Goal: Transaction & Acquisition: Book appointment/travel/reservation

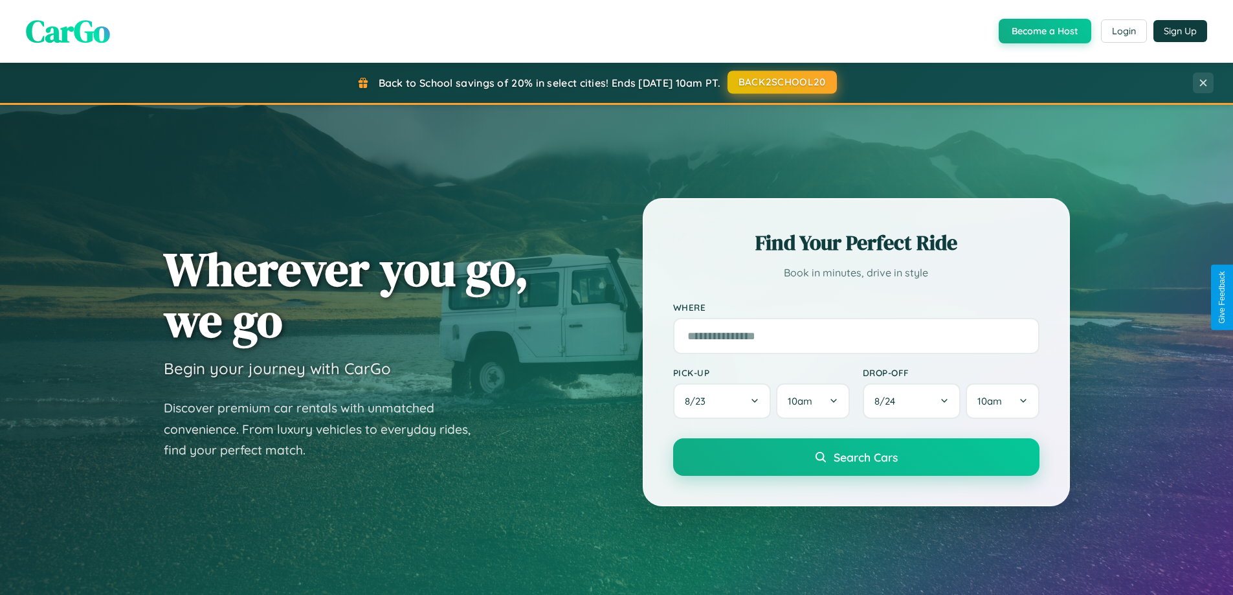
click at [781, 82] on button "BACK2SCHOOL20" at bounding box center [782, 82] width 109 height 23
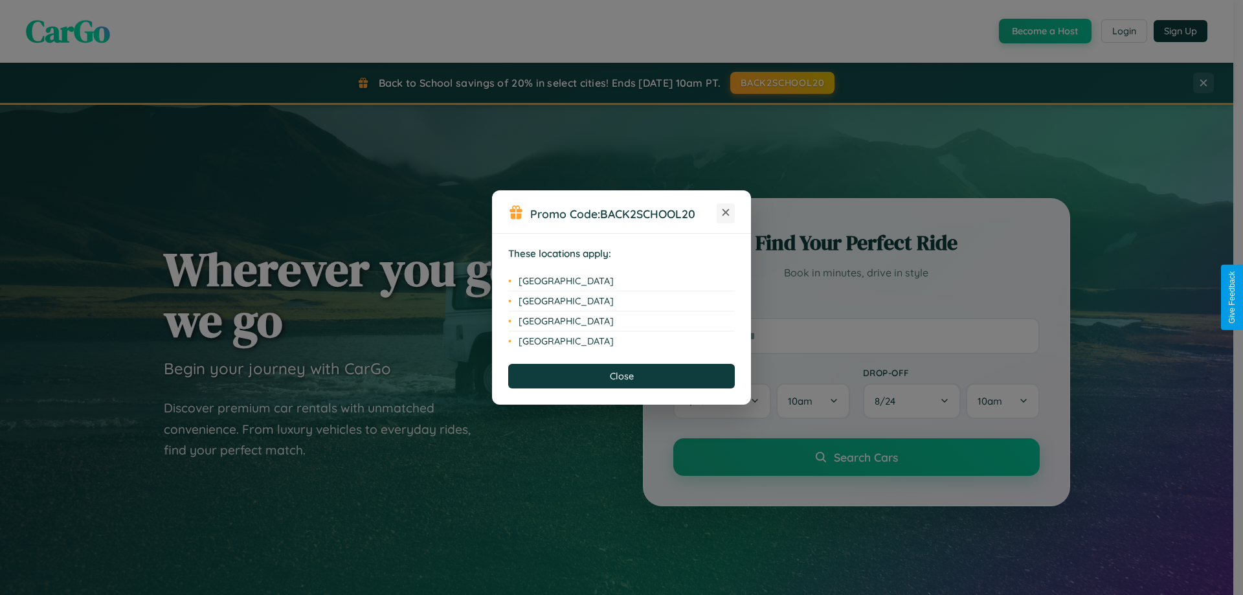
click at [726, 213] on icon at bounding box center [726, 212] width 7 height 7
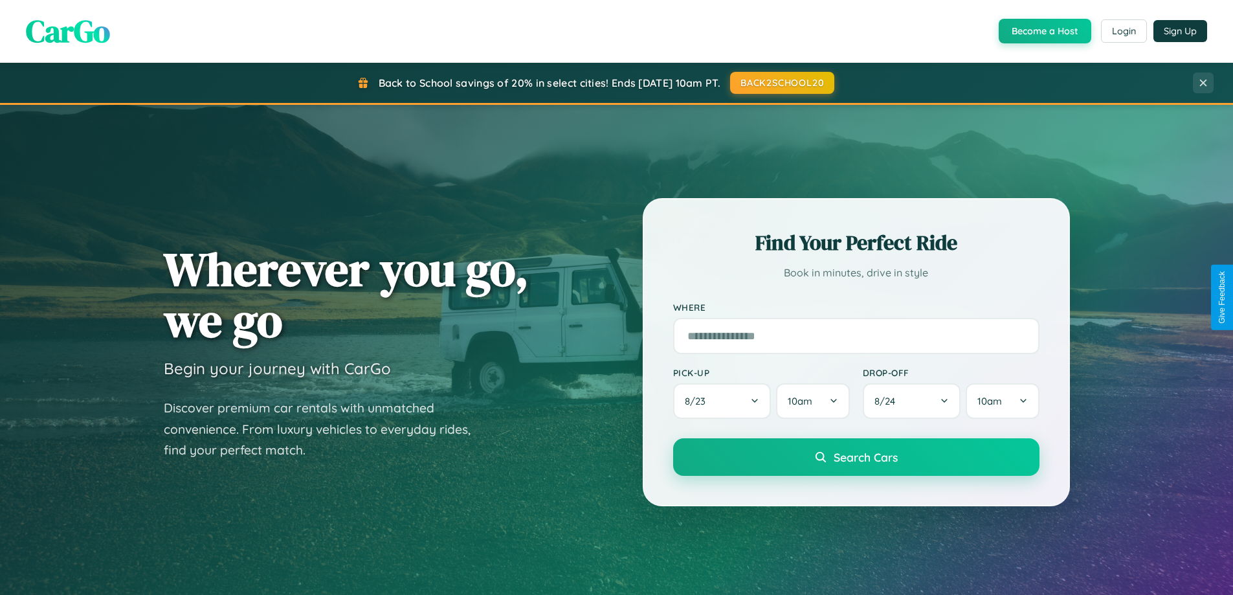
scroll to position [2080, 0]
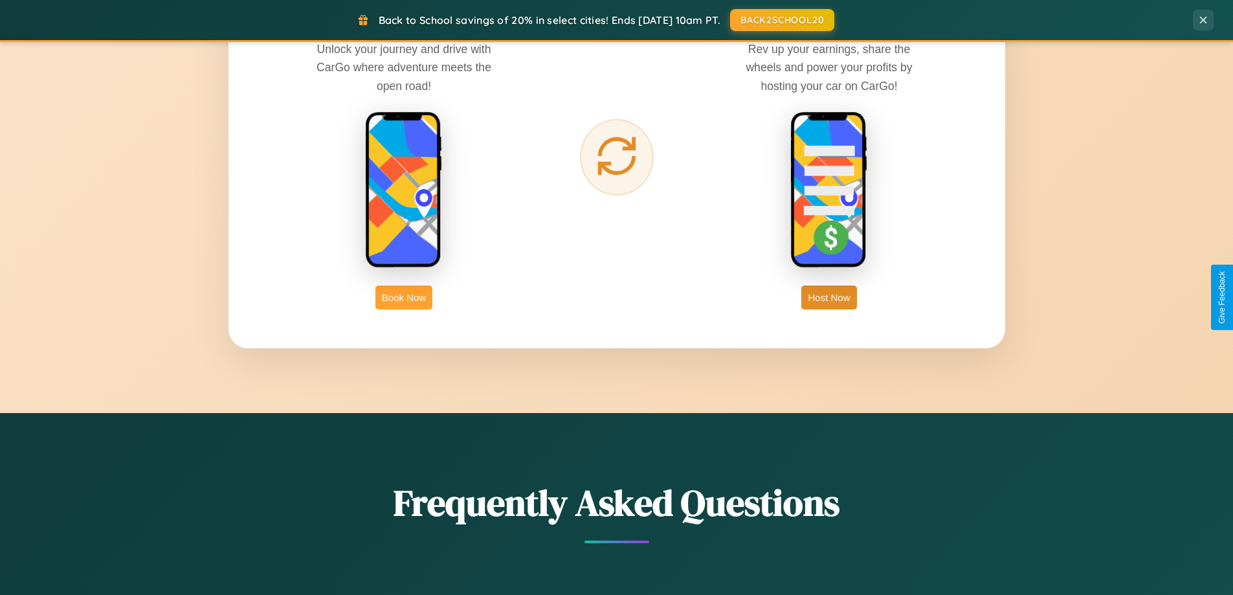
click at [404, 297] on button "Book Now" at bounding box center [404, 298] width 57 height 24
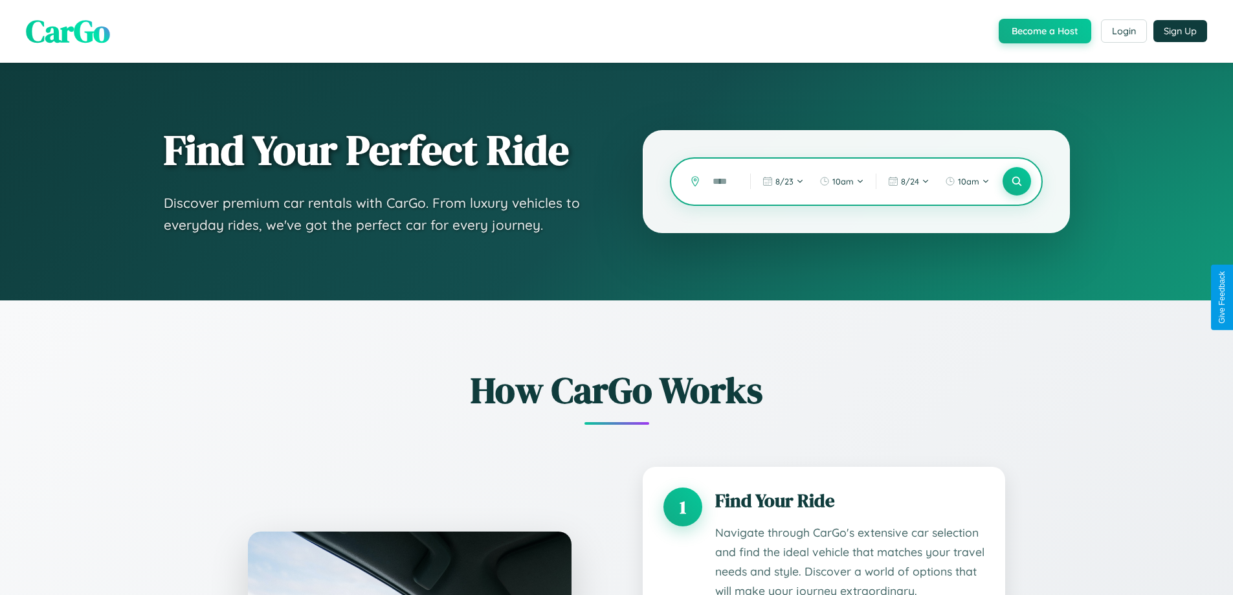
click at [722, 181] on input "text" at bounding box center [721, 181] width 31 height 23
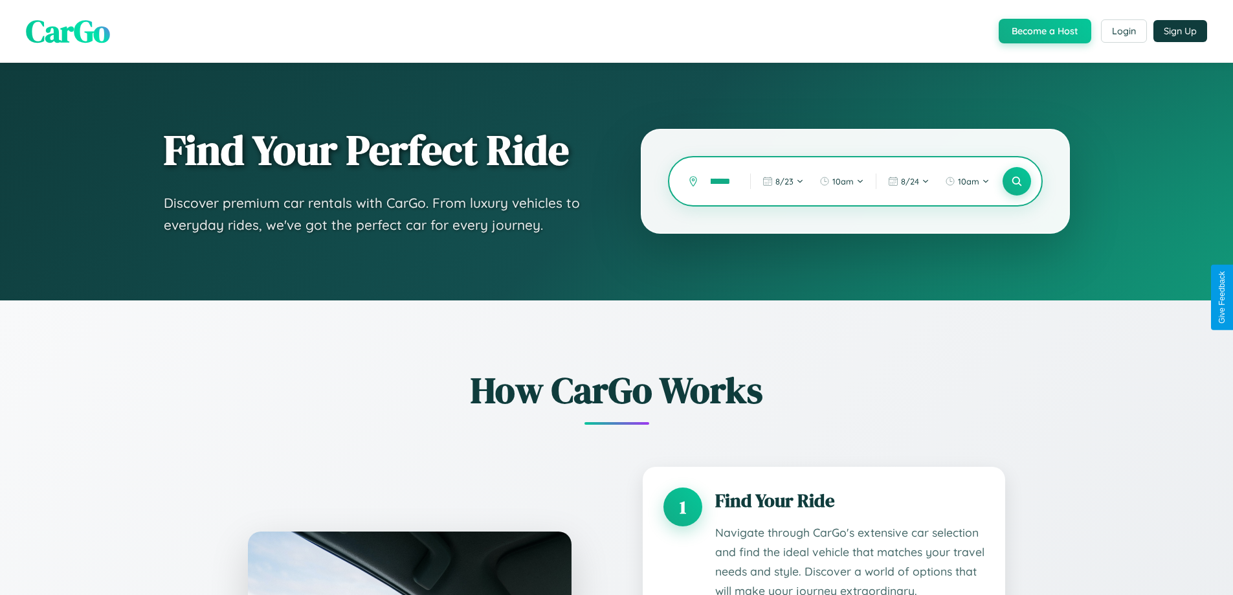
scroll to position [0, 22]
type input "********"
click at [1016, 181] on icon at bounding box center [1017, 181] width 12 height 12
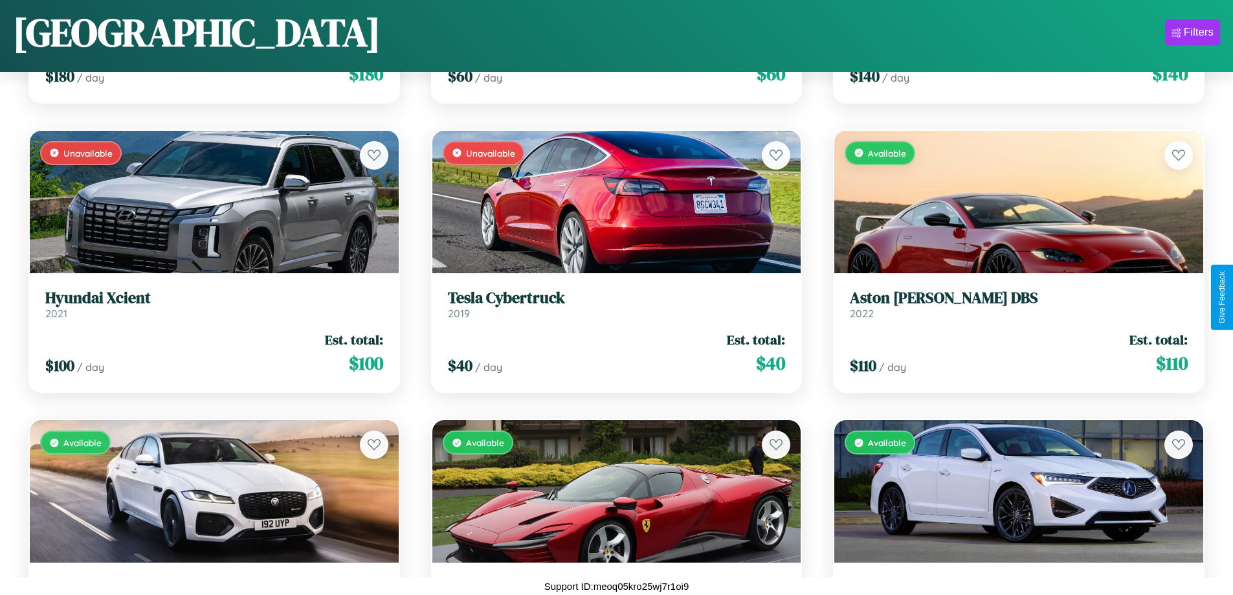
scroll to position [5497, 0]
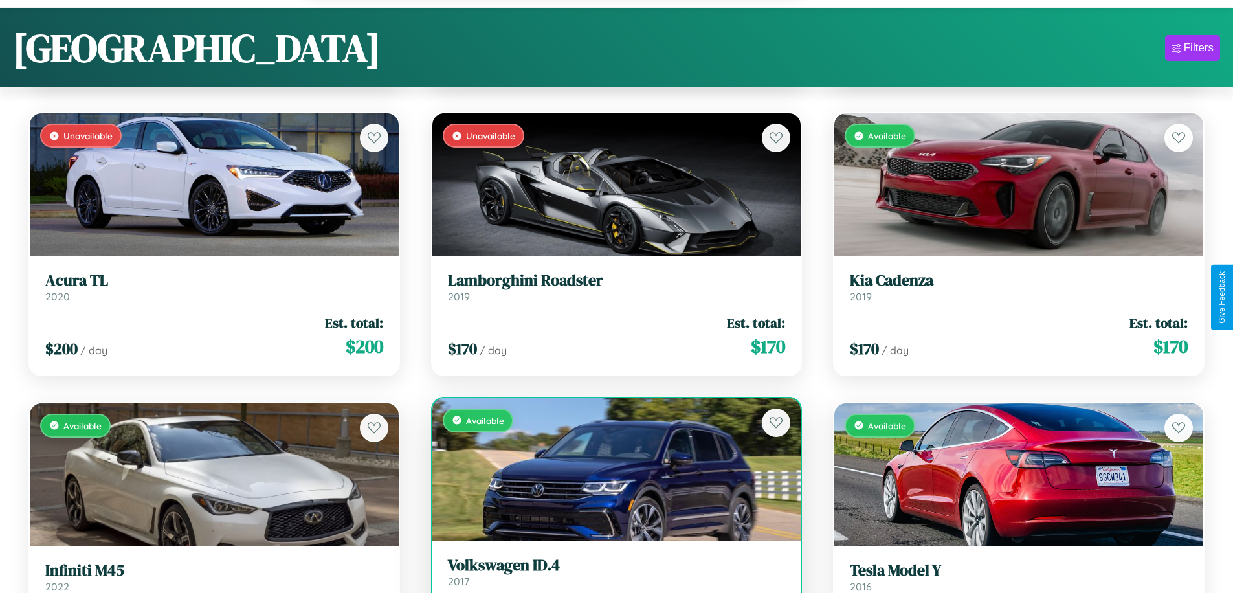
click at [611, 574] on h3 "Volkswagen ID.4" at bounding box center [617, 565] width 338 height 19
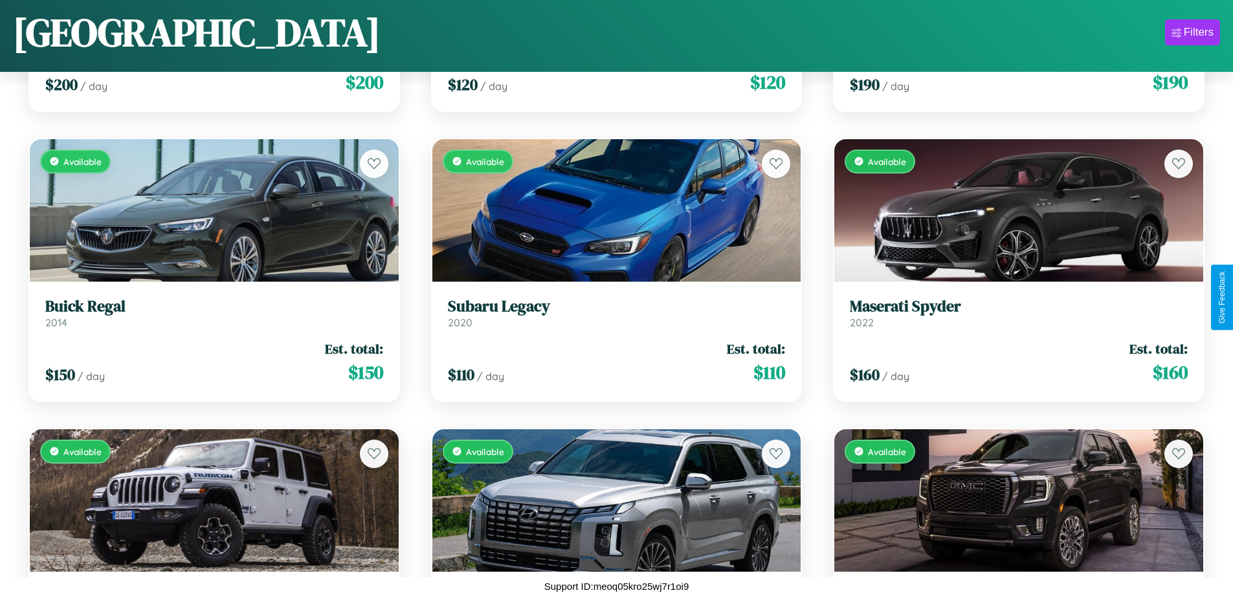
scroll to position [10909, 0]
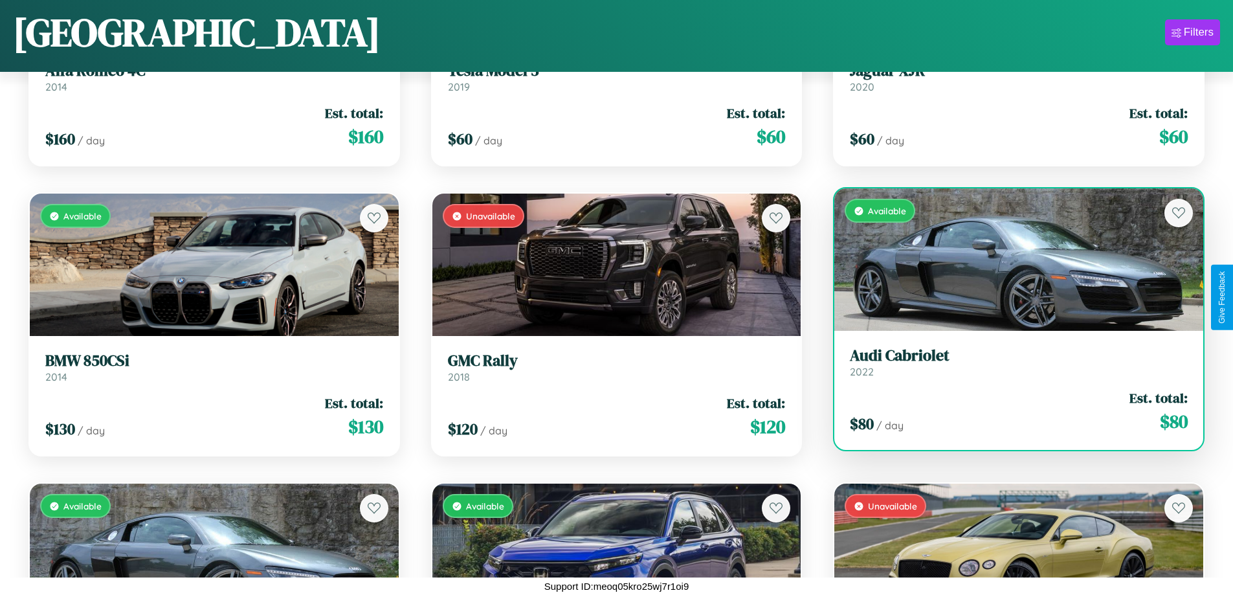
click at [1011, 366] on link "Audi Cabriolet 2022" at bounding box center [1019, 362] width 338 height 32
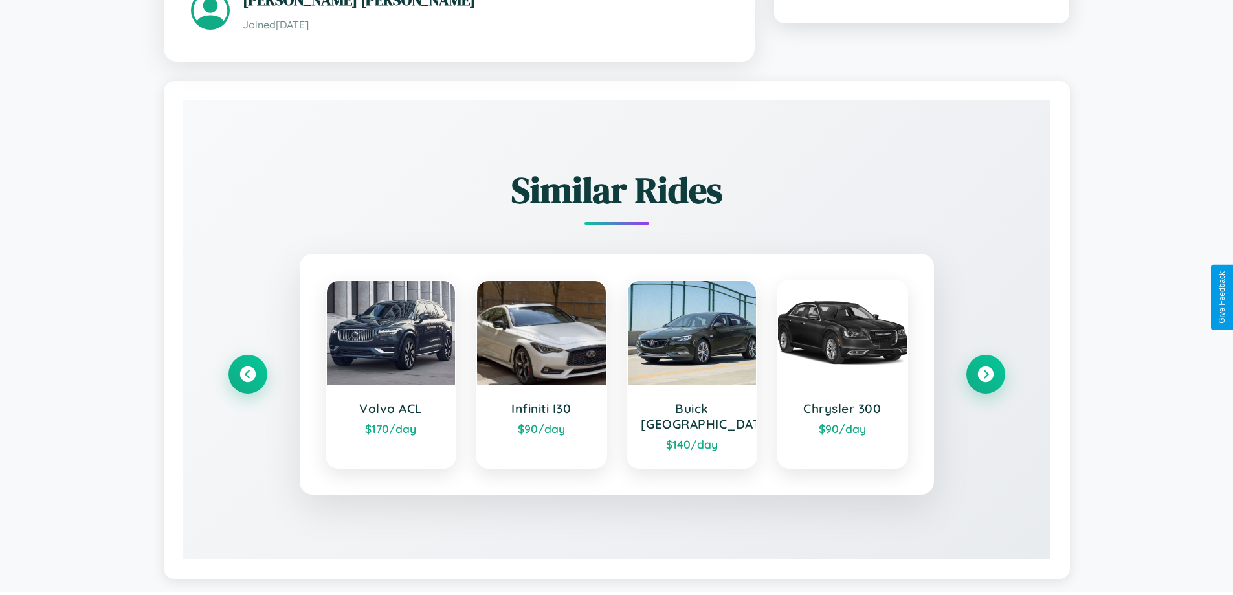
scroll to position [743, 0]
click at [985, 367] on icon at bounding box center [985, 372] width 17 height 17
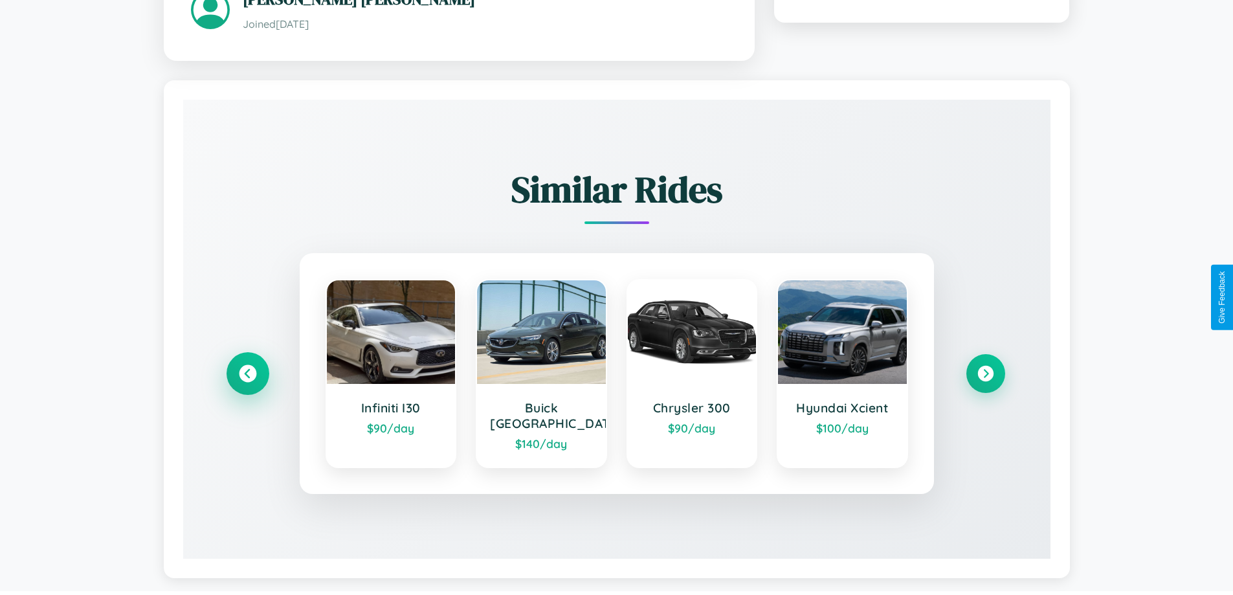
click at [247, 367] on icon at bounding box center [247, 372] width 17 height 17
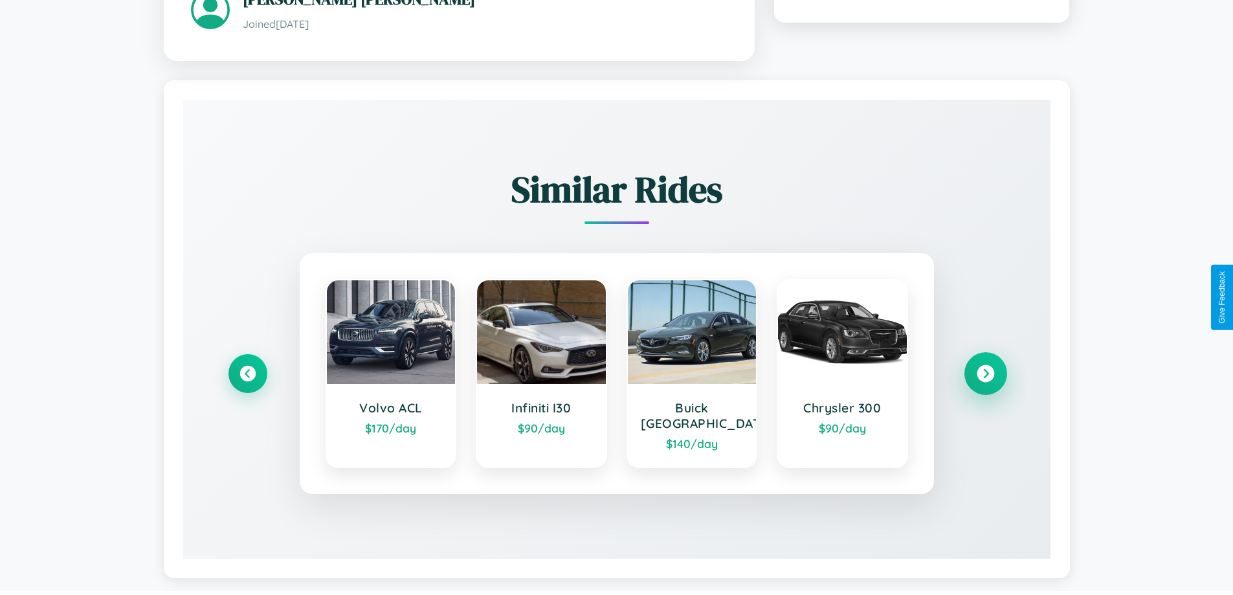
click at [985, 367] on icon at bounding box center [985, 372] width 17 height 17
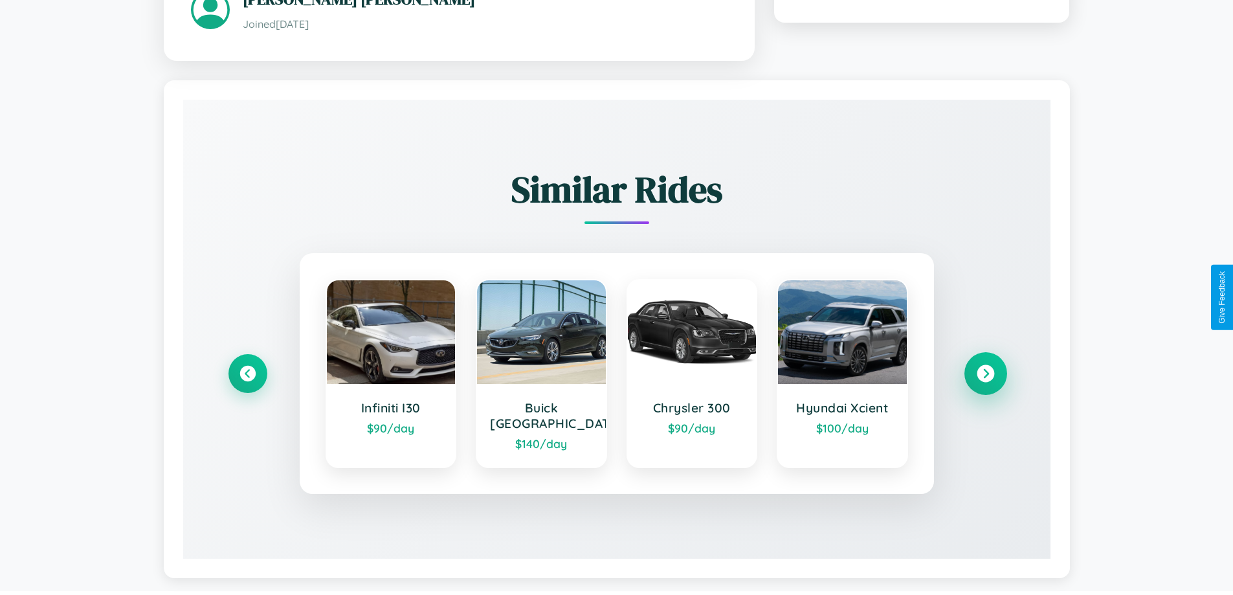
click at [985, 367] on icon at bounding box center [985, 372] width 17 height 17
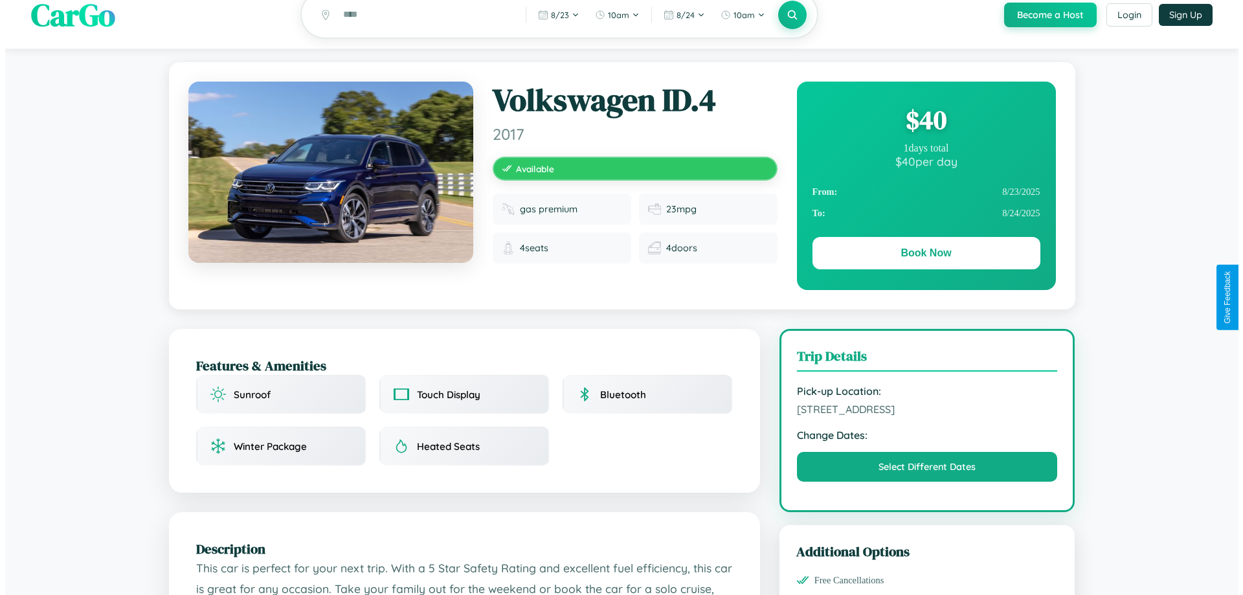
scroll to position [0, 0]
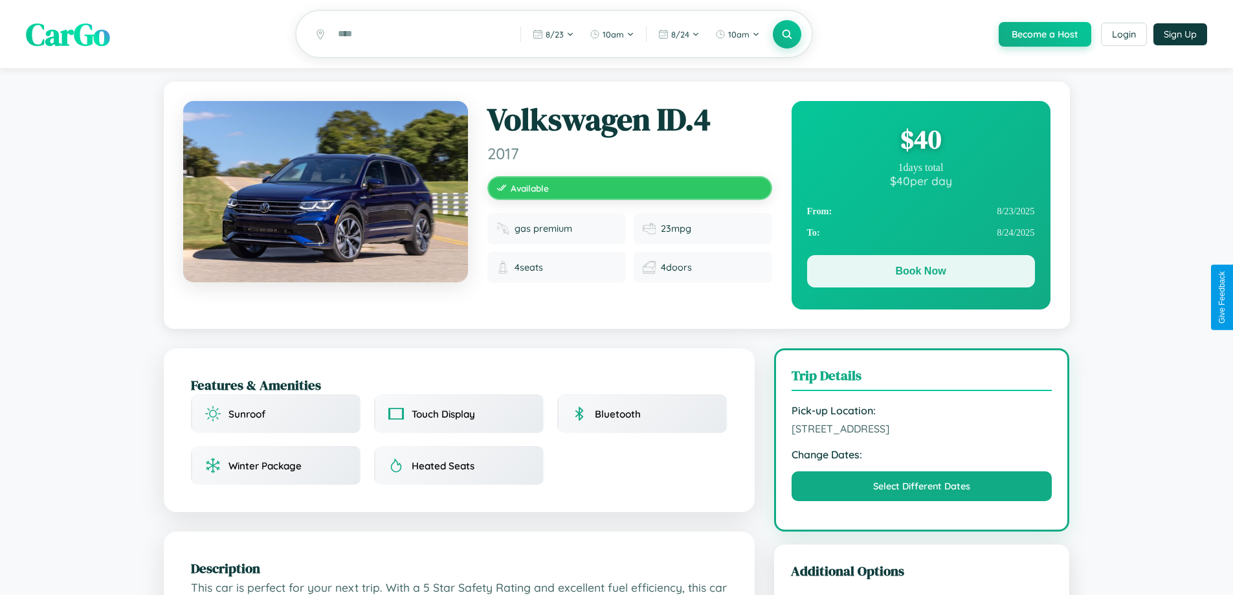
click at [921, 273] on button "Book Now" at bounding box center [921, 271] width 228 height 32
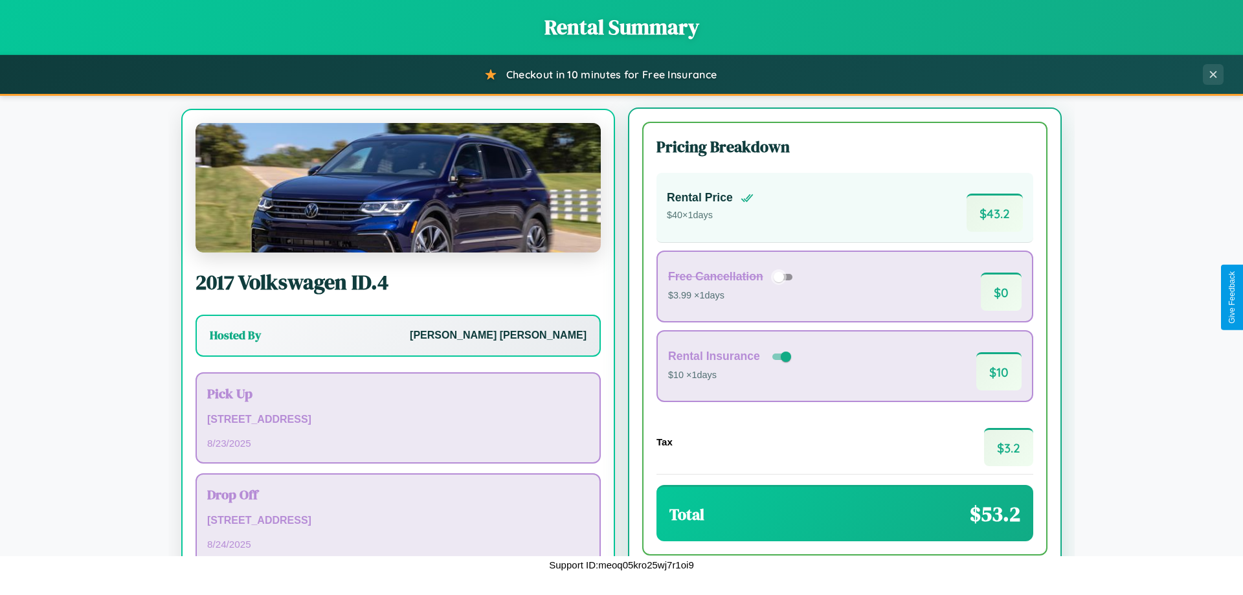
scroll to position [60, 0]
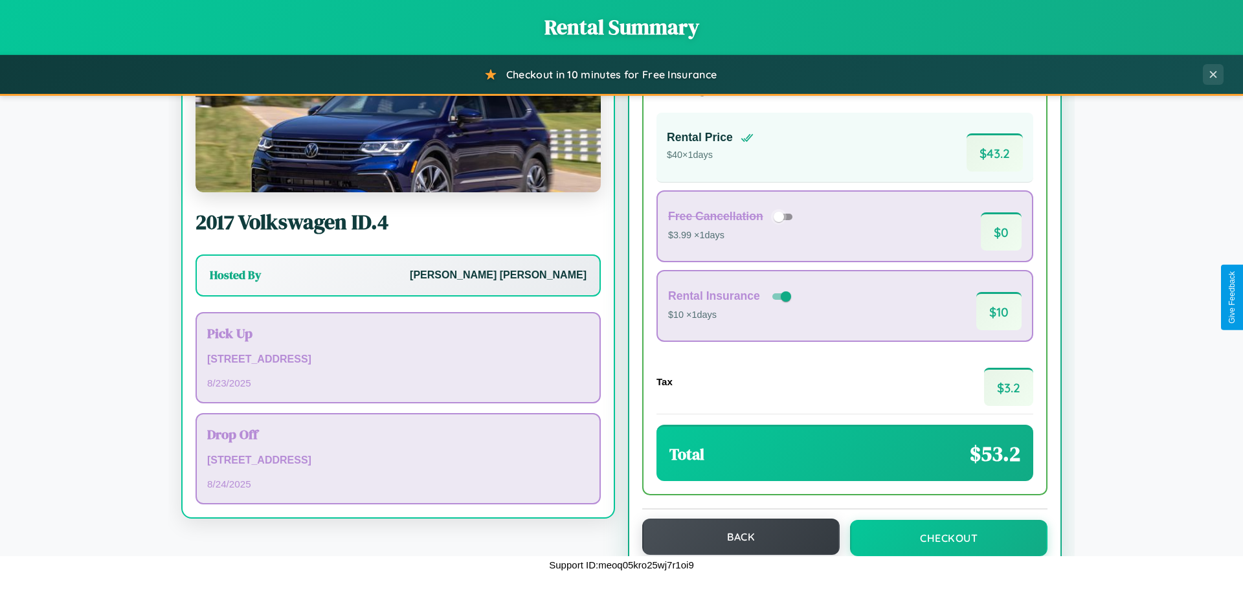
click at [735, 537] on button "Back" at bounding box center [740, 537] width 197 height 36
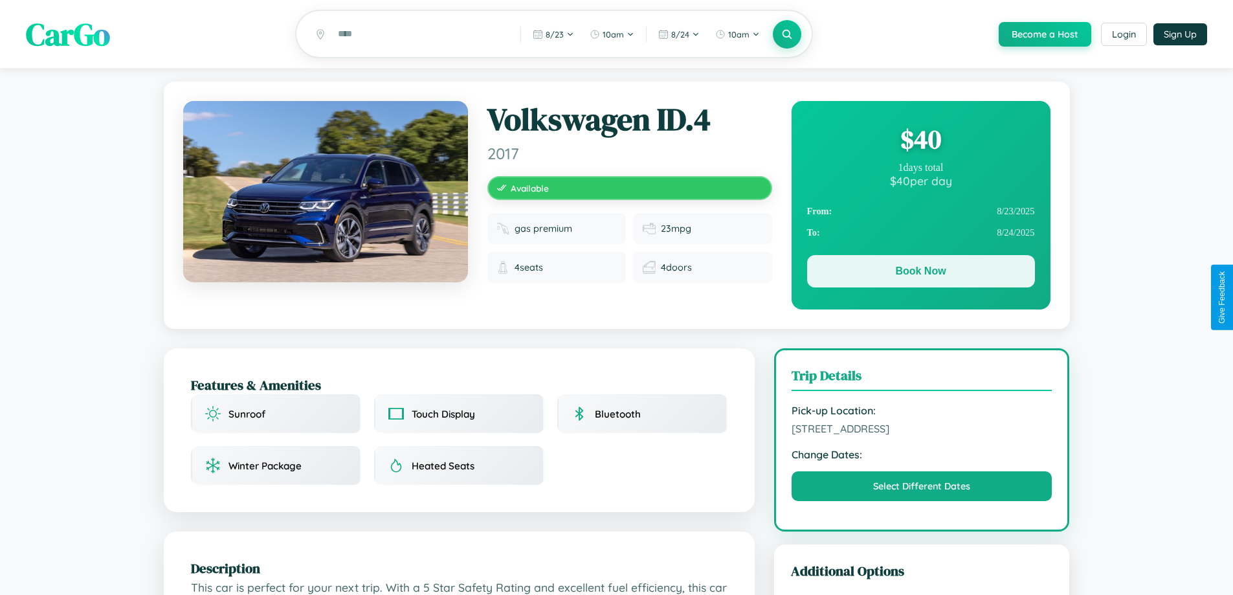
click at [921, 273] on button "Book Now" at bounding box center [921, 271] width 228 height 32
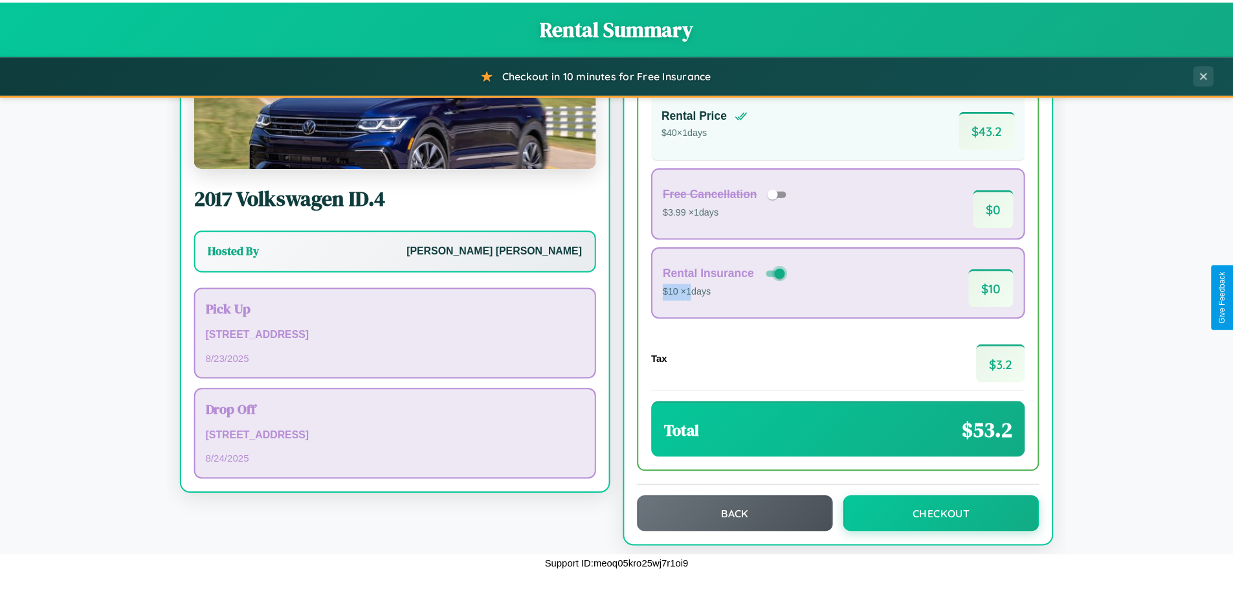
scroll to position [89, 0]
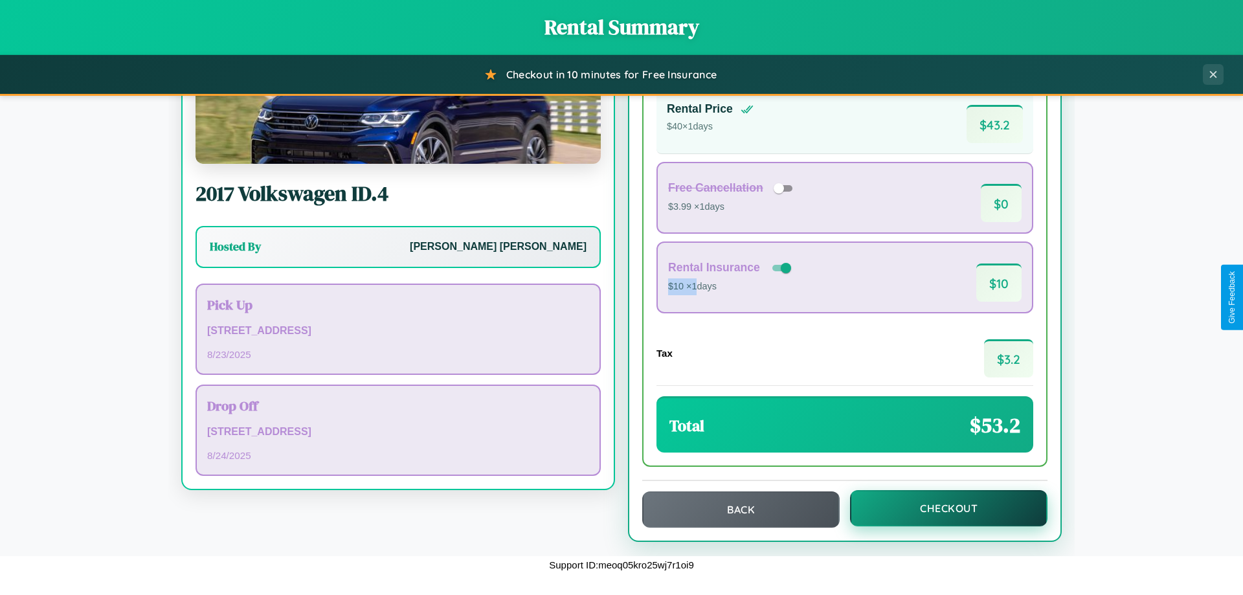
click at [940, 508] on button "Checkout" at bounding box center [948, 508] width 197 height 36
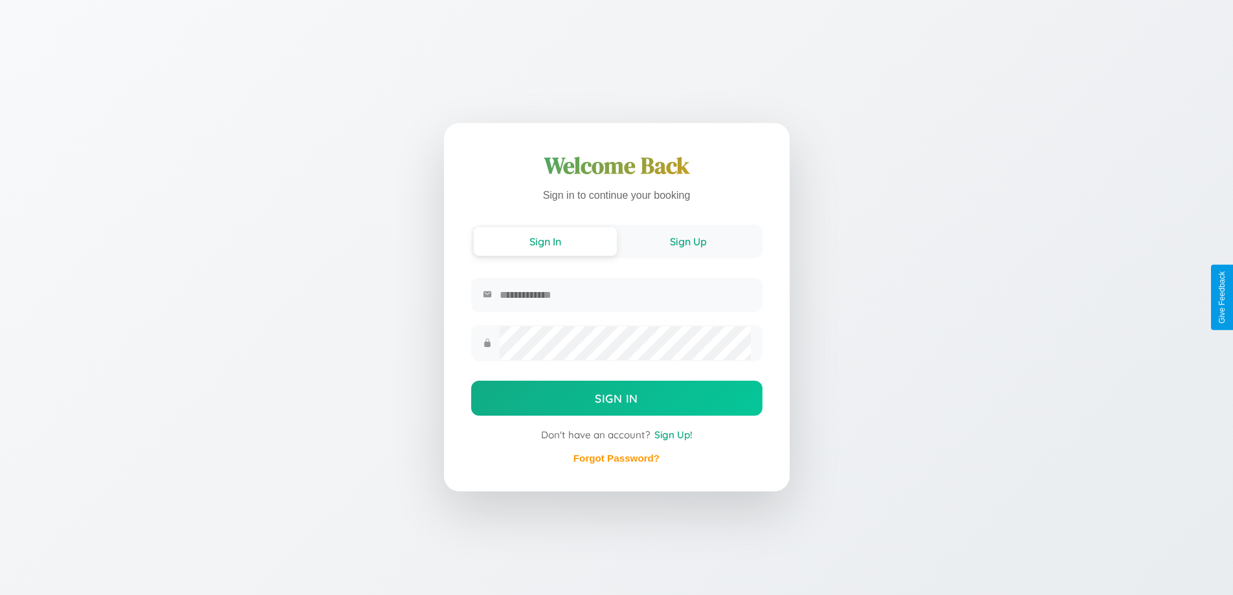
click at [688, 240] on button "Sign Up" at bounding box center [688, 241] width 143 height 28
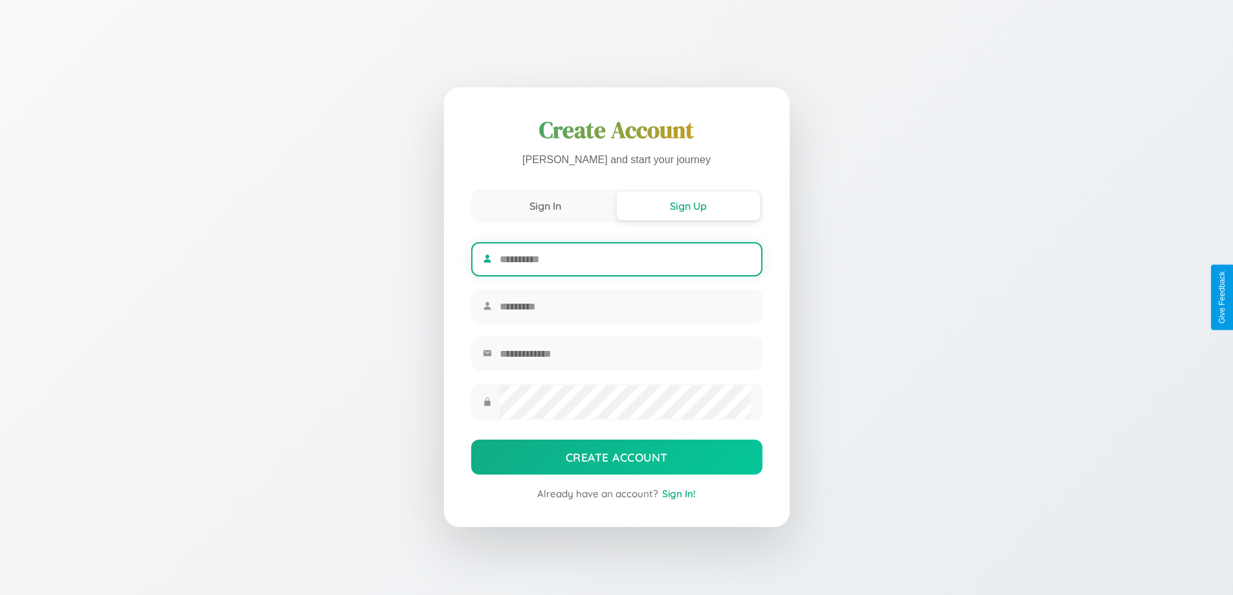
click at [625, 257] on input "text" at bounding box center [625, 259] width 251 height 32
type input "*****"
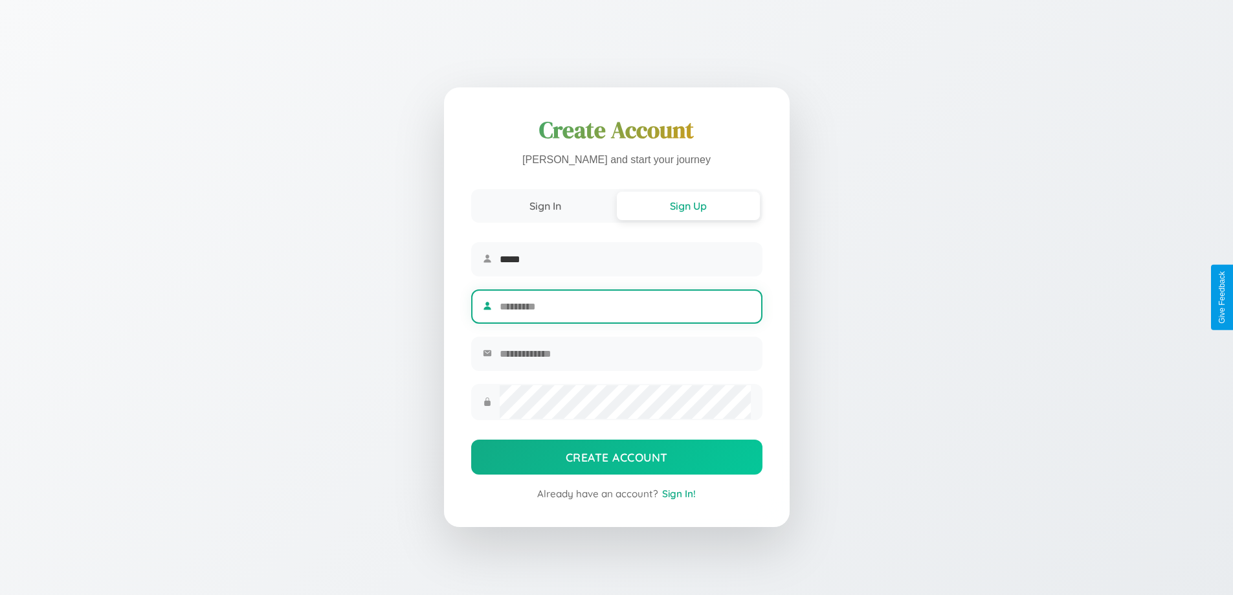
click at [625, 306] on input "text" at bounding box center [625, 307] width 251 height 32
type input "********"
click at [625, 355] on input "email" at bounding box center [625, 354] width 251 height 32
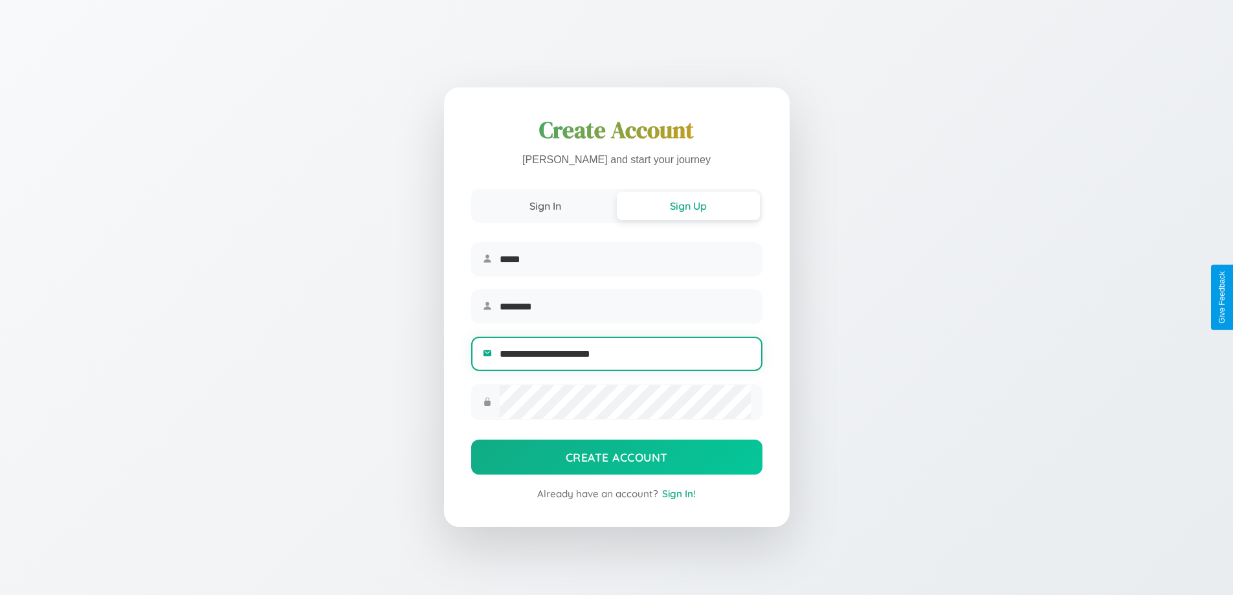
type input "**********"
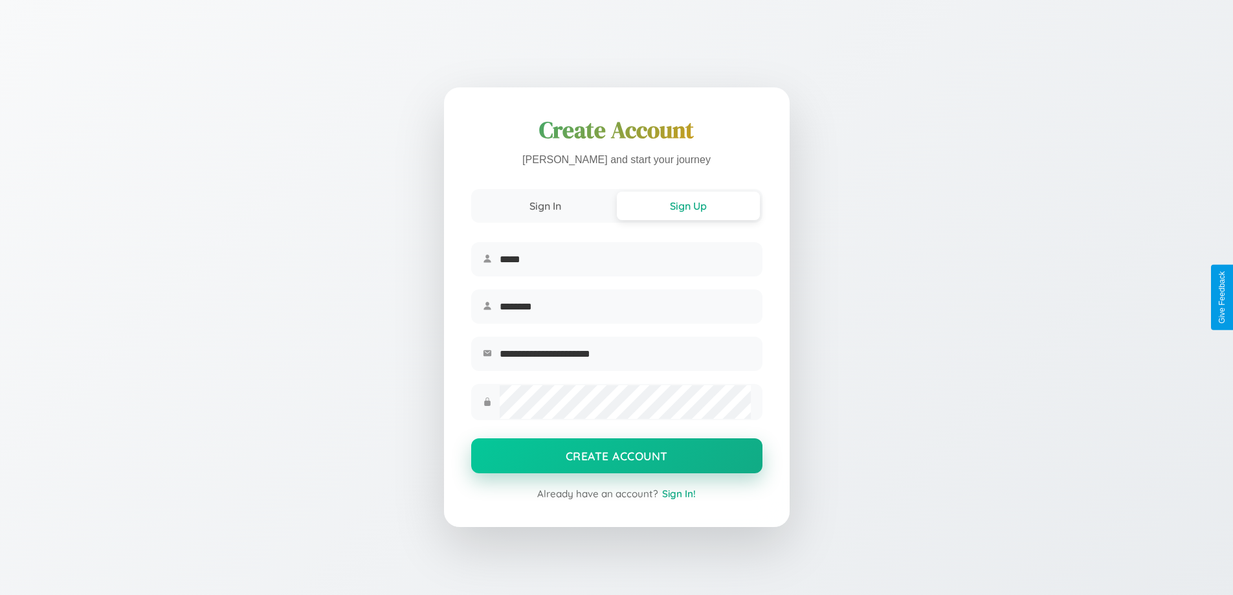
click at [616, 460] on button "Create Account" at bounding box center [616, 455] width 291 height 35
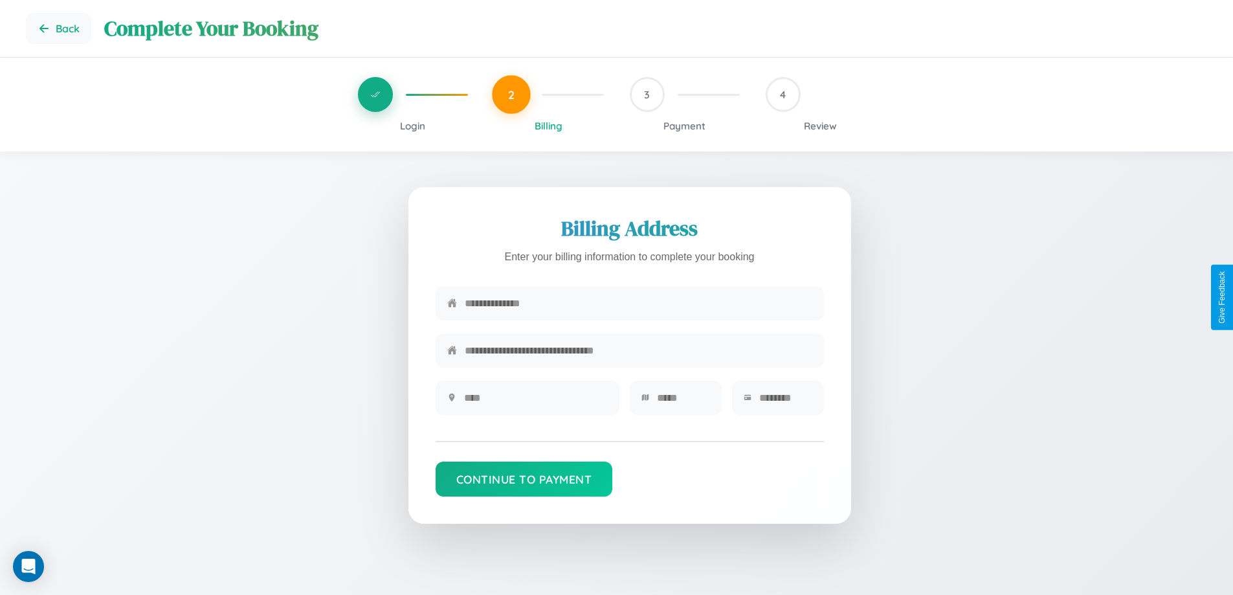
click at [638, 304] on input "text" at bounding box center [639, 303] width 348 height 32
type input "**********"
click at [535, 402] on input "text" at bounding box center [536, 398] width 144 height 32
type input "********"
click at [683, 402] on input "text" at bounding box center [683, 398] width 53 height 32
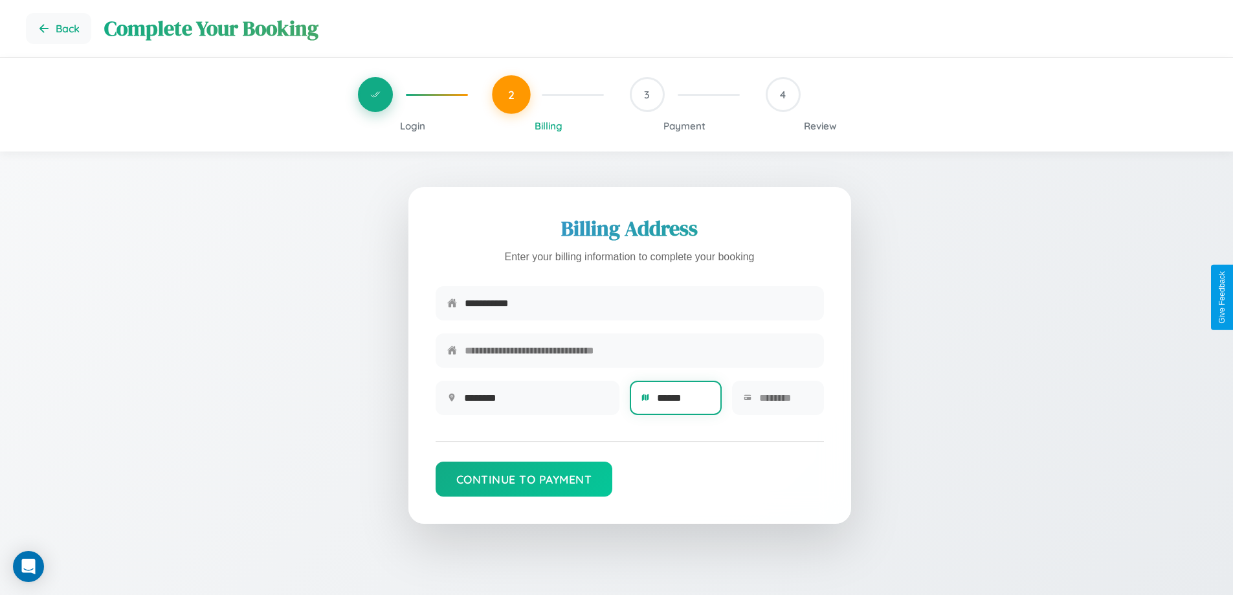
type input "******"
click at [785, 402] on input "text" at bounding box center [785, 398] width 53 height 32
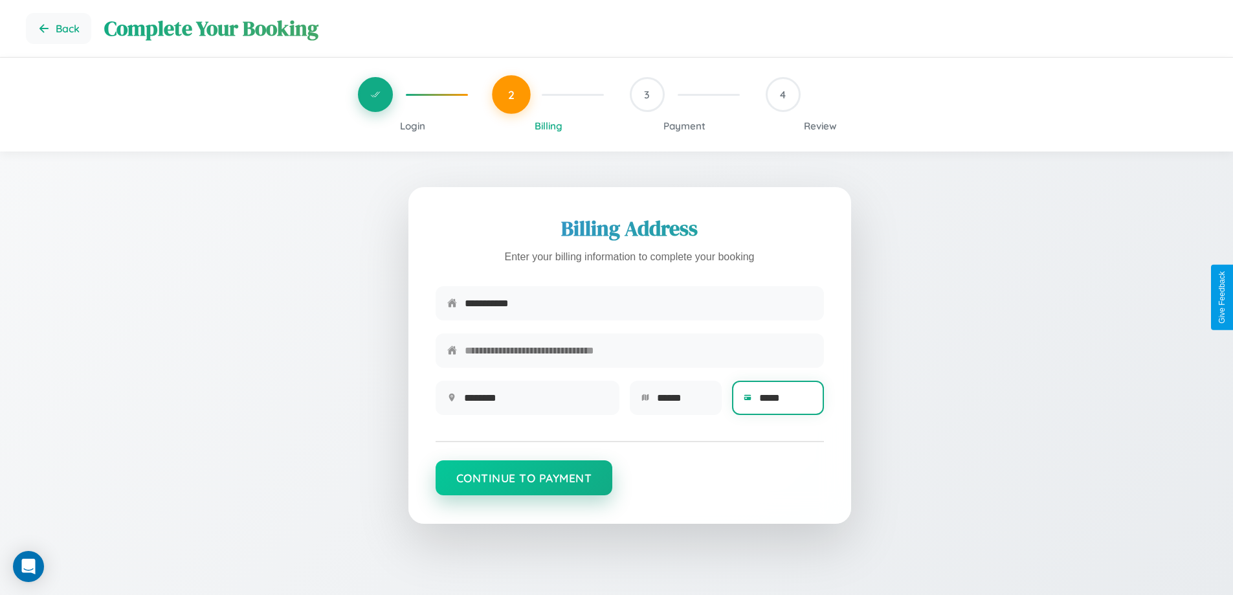
type input "*****"
click at [524, 484] on button "Continue to Payment" at bounding box center [524, 477] width 177 height 35
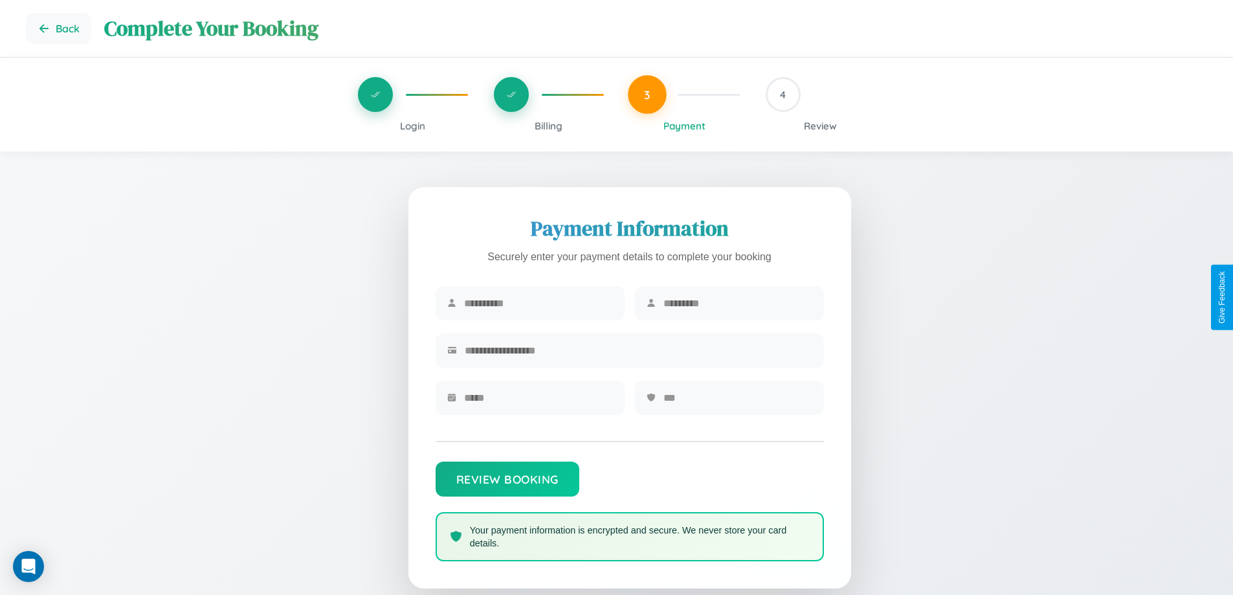
click at [538, 304] on input "text" at bounding box center [538, 303] width 149 height 32
type input "****"
click at [737, 304] on input "text" at bounding box center [738, 303] width 149 height 32
type input "*****"
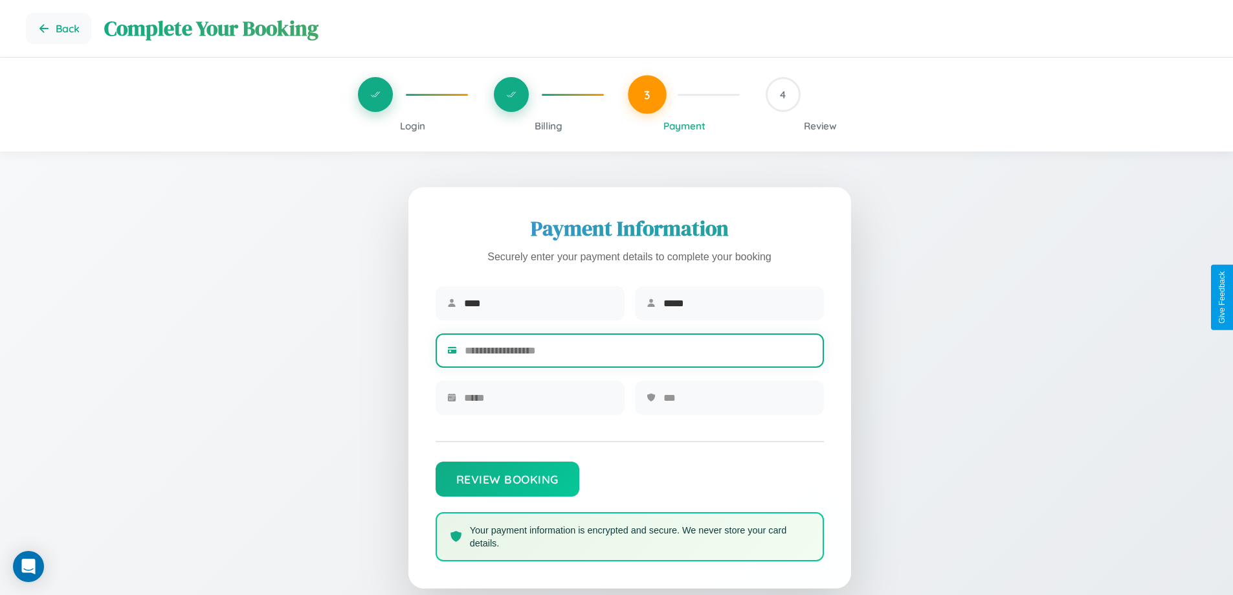
click at [638, 353] on input "text" at bounding box center [639, 351] width 348 height 32
type input "**********"
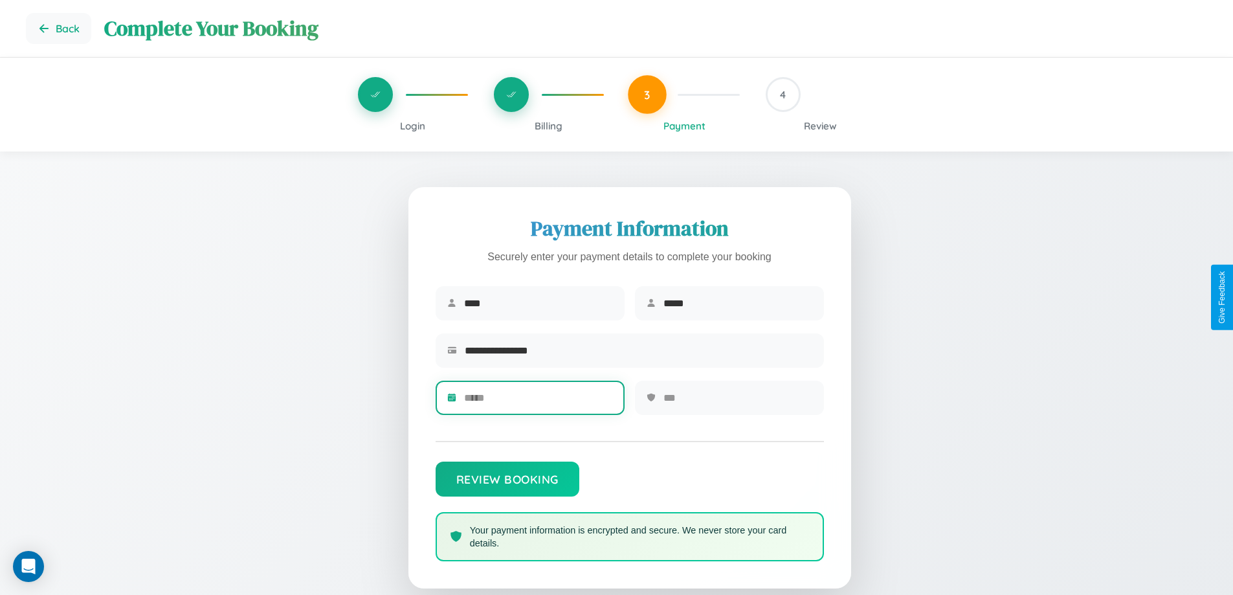
click at [538, 402] on input "text" at bounding box center [538, 398] width 149 height 32
type input "*****"
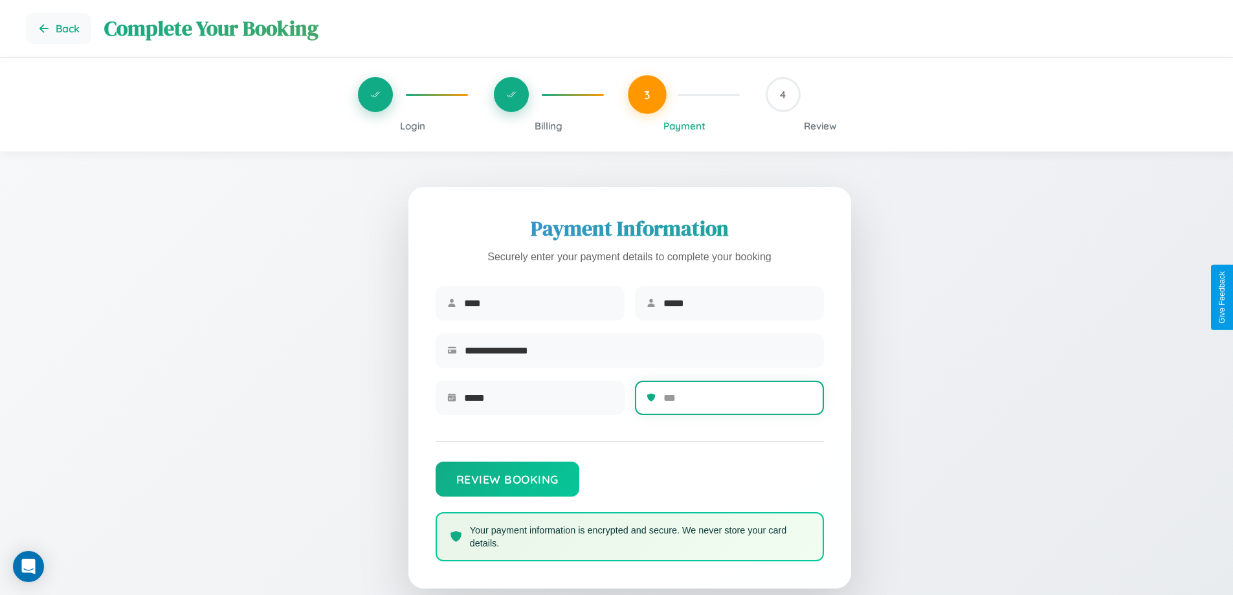
click at [737, 402] on input "text" at bounding box center [738, 398] width 149 height 32
type input "***"
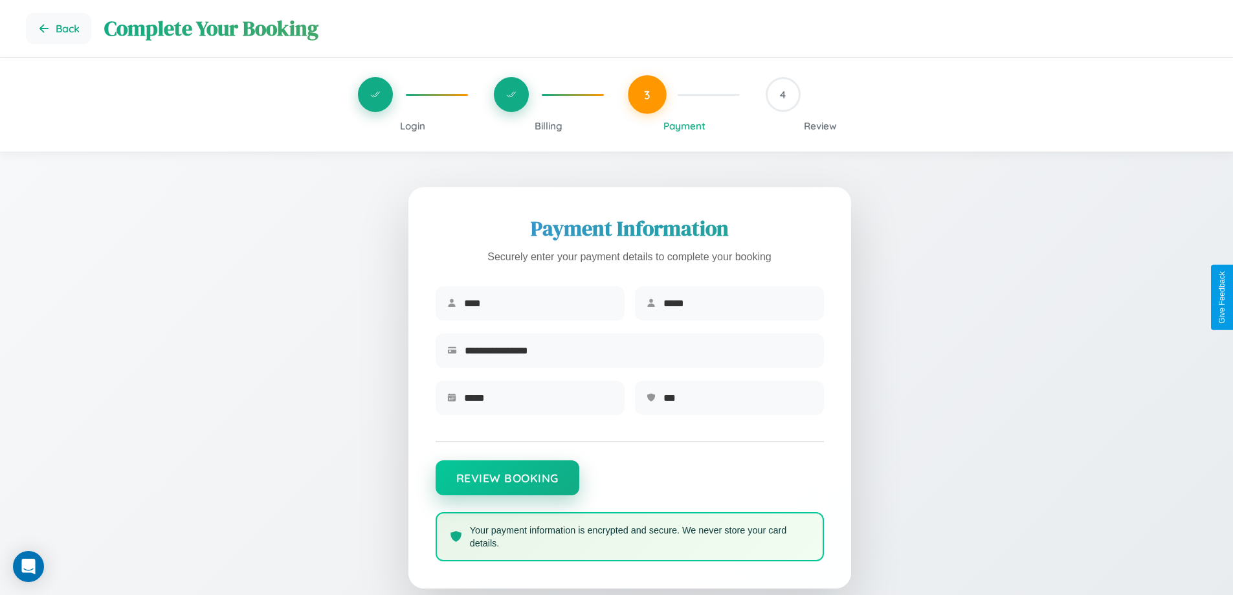
click at [507, 484] on button "Review Booking" at bounding box center [508, 477] width 144 height 35
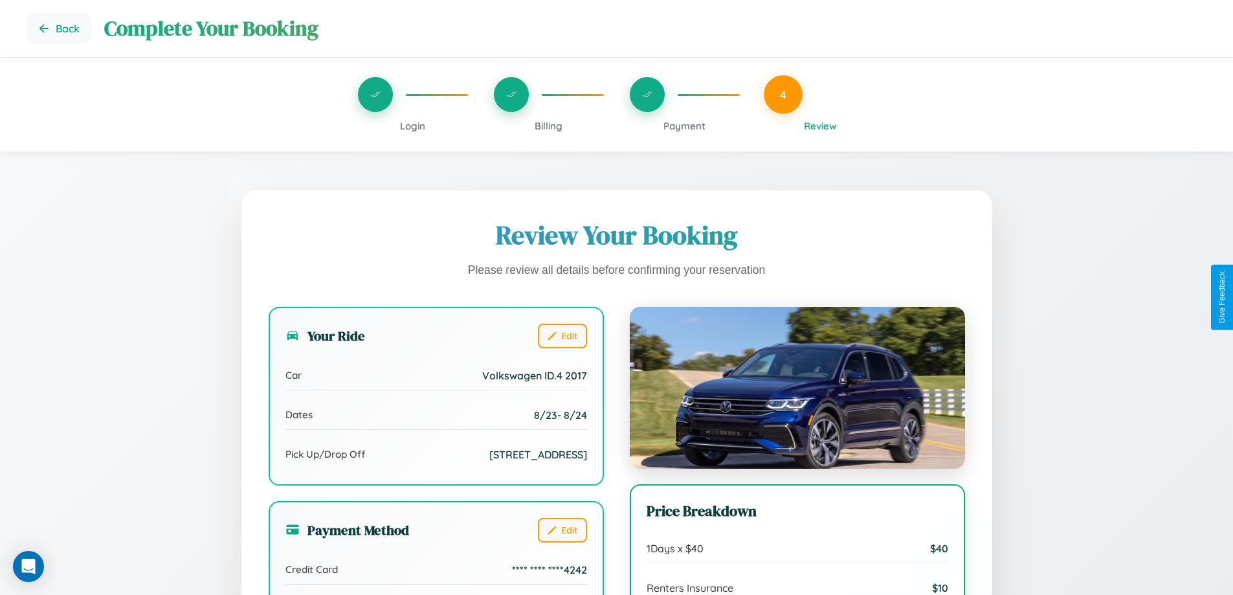
scroll to position [105, 0]
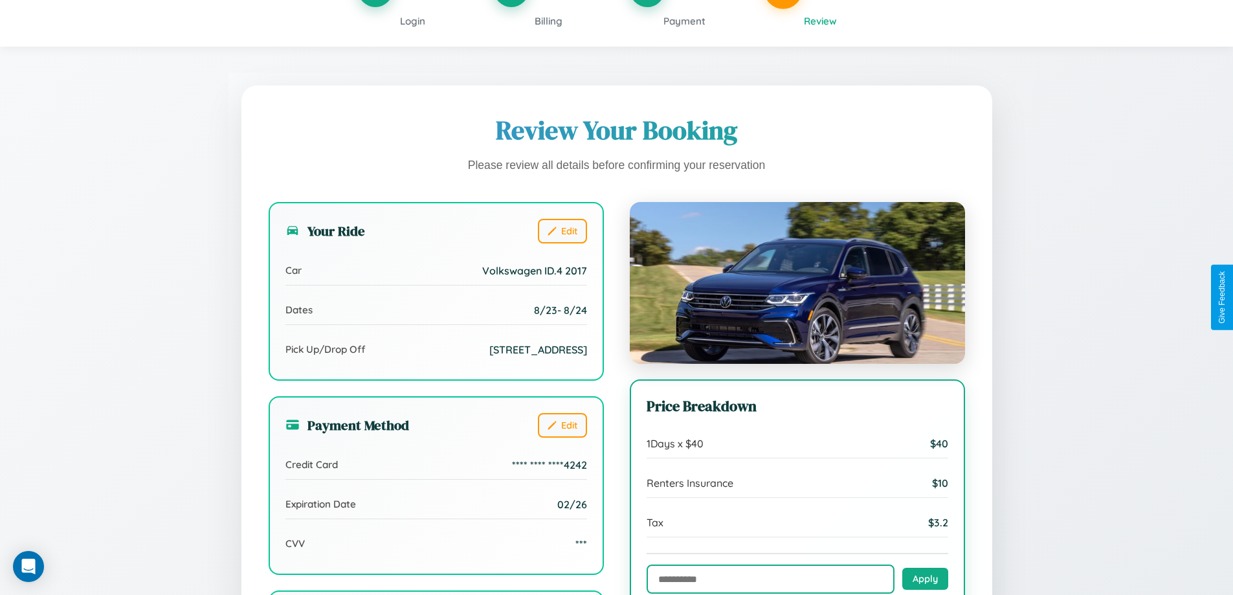
click at [770, 579] on input "text" at bounding box center [771, 579] width 248 height 29
type input "**********"
click at [925, 579] on button "Apply" at bounding box center [926, 578] width 46 height 22
click at [684, 21] on span "Payment" at bounding box center [685, 21] width 42 height 12
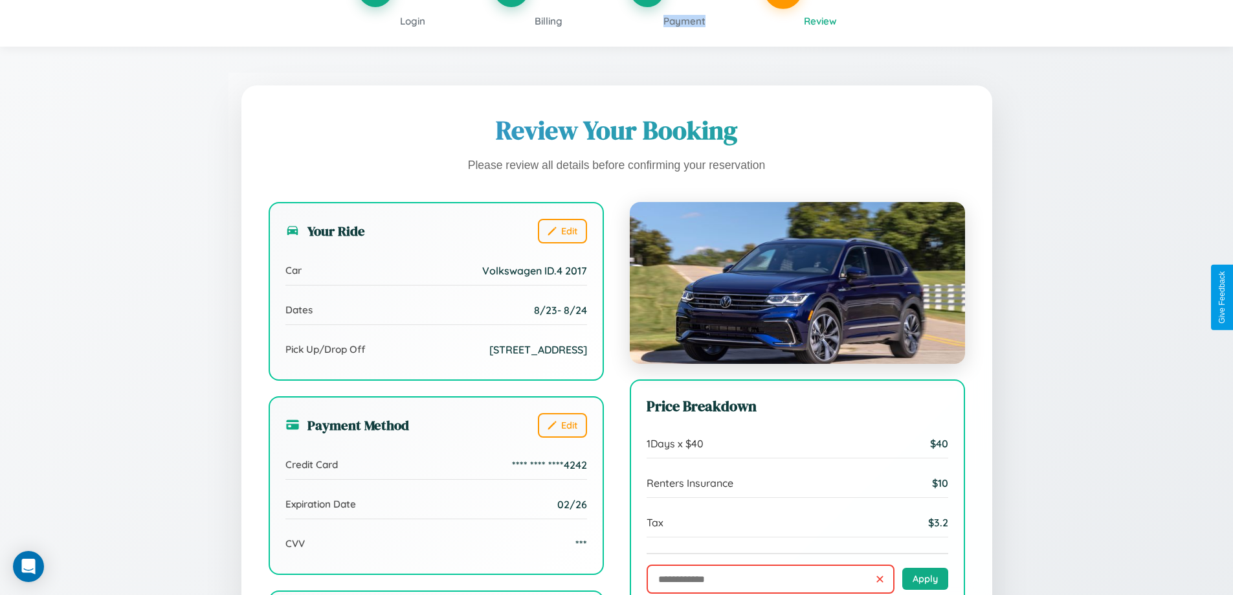
click at [684, 21] on span "Payment" at bounding box center [685, 21] width 42 height 12
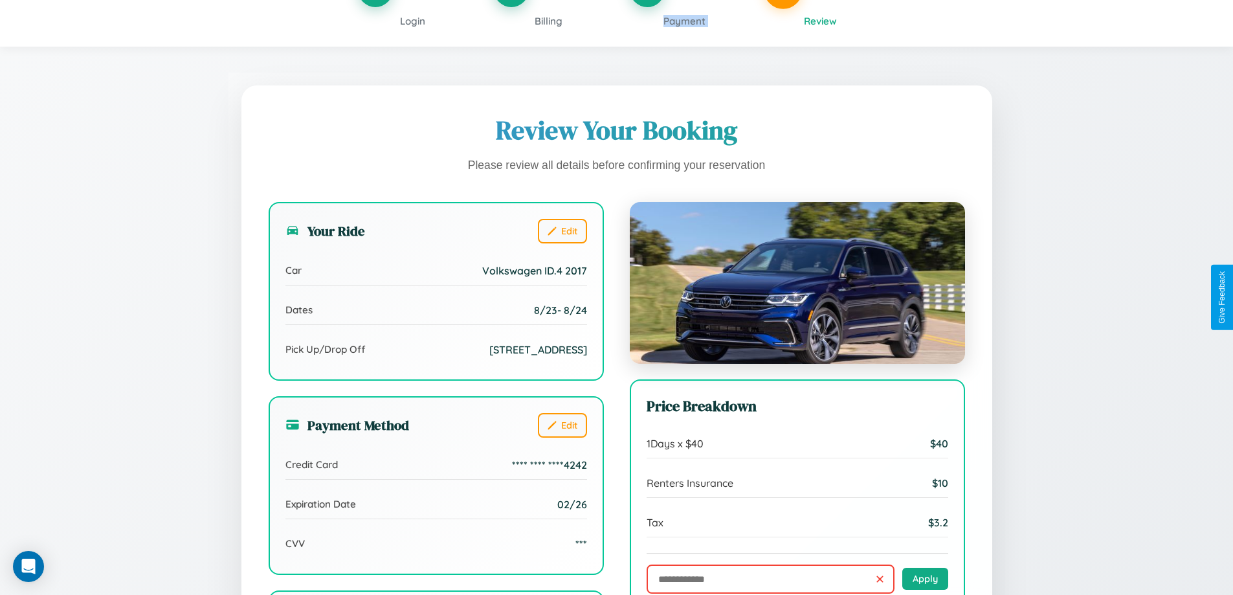
click at [684, 21] on span "Payment" at bounding box center [685, 21] width 42 height 12
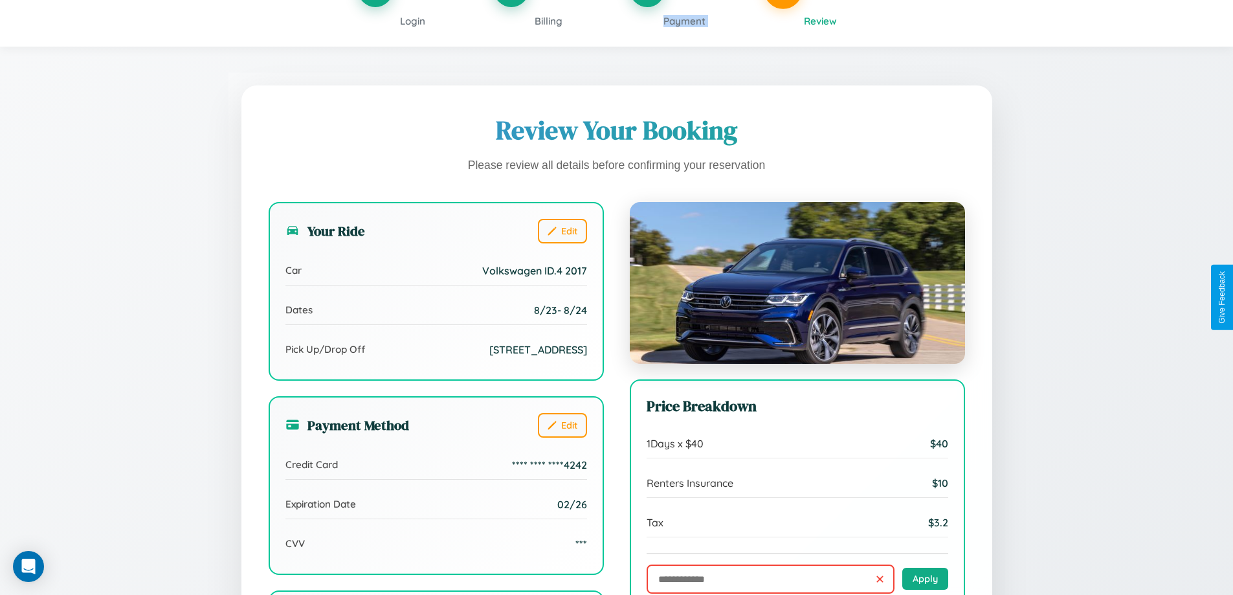
click at [684, 21] on span "Payment" at bounding box center [685, 21] width 42 height 12
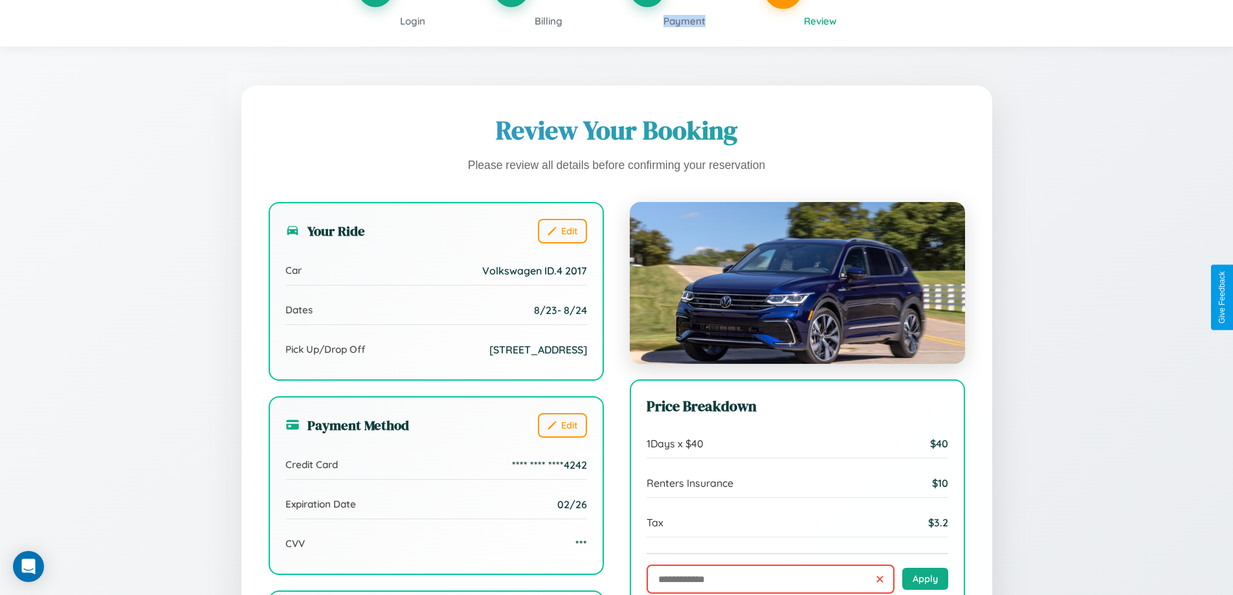
click at [684, 21] on span "Payment" at bounding box center [685, 21] width 42 height 12
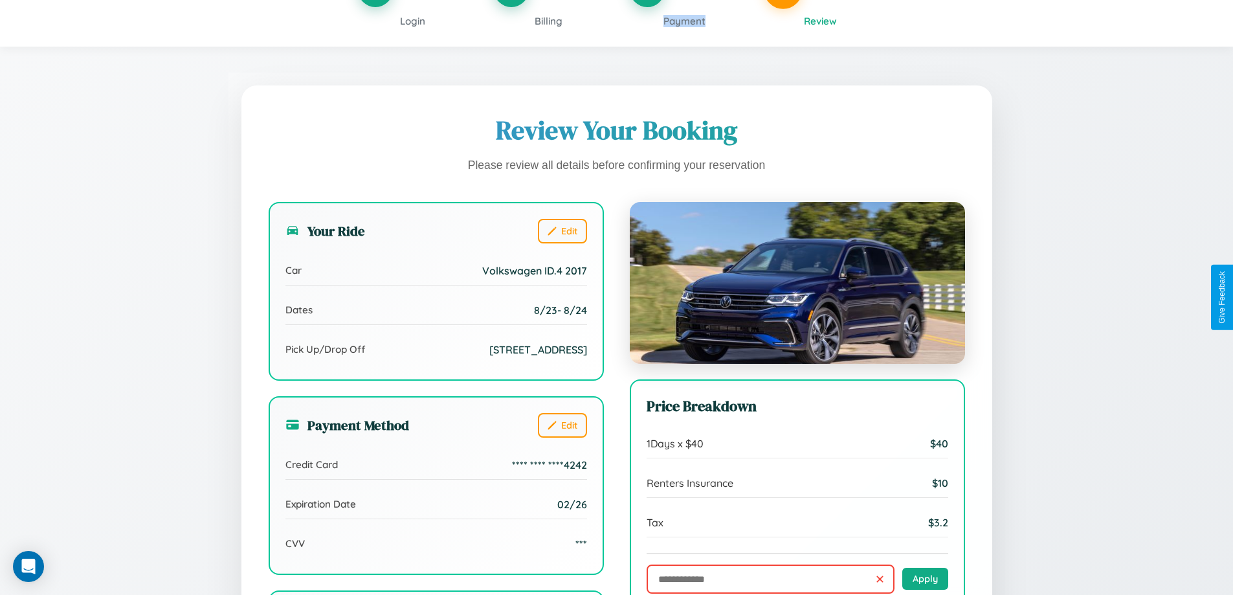
click at [684, 21] on span "Payment" at bounding box center [685, 21] width 42 height 12
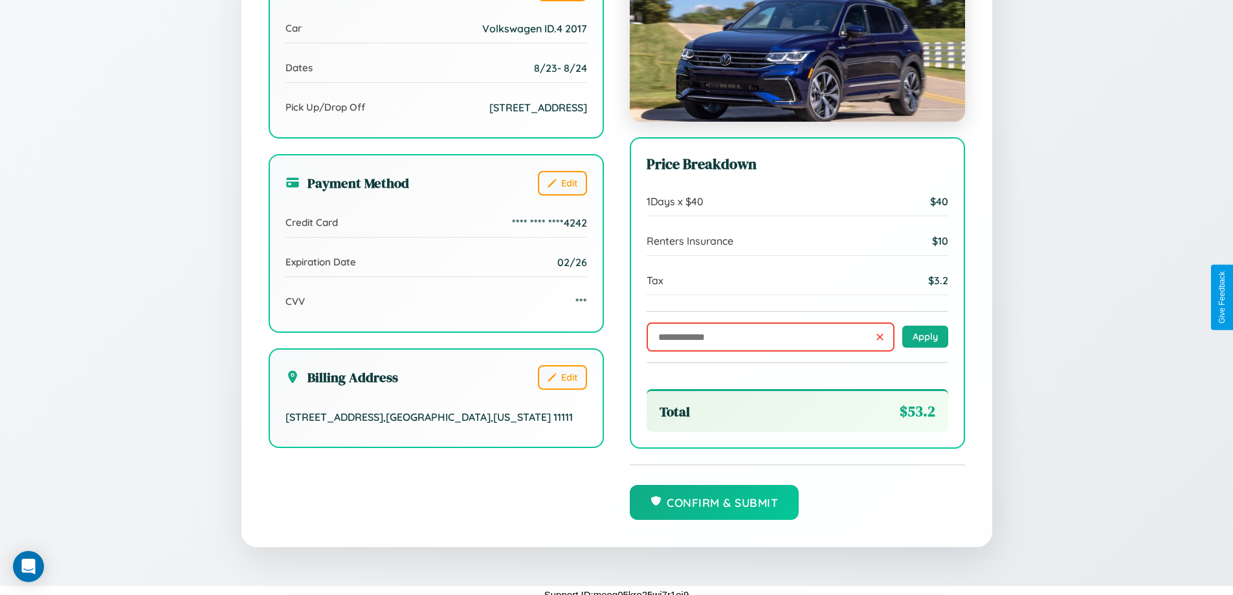
scroll to position [357, 0]
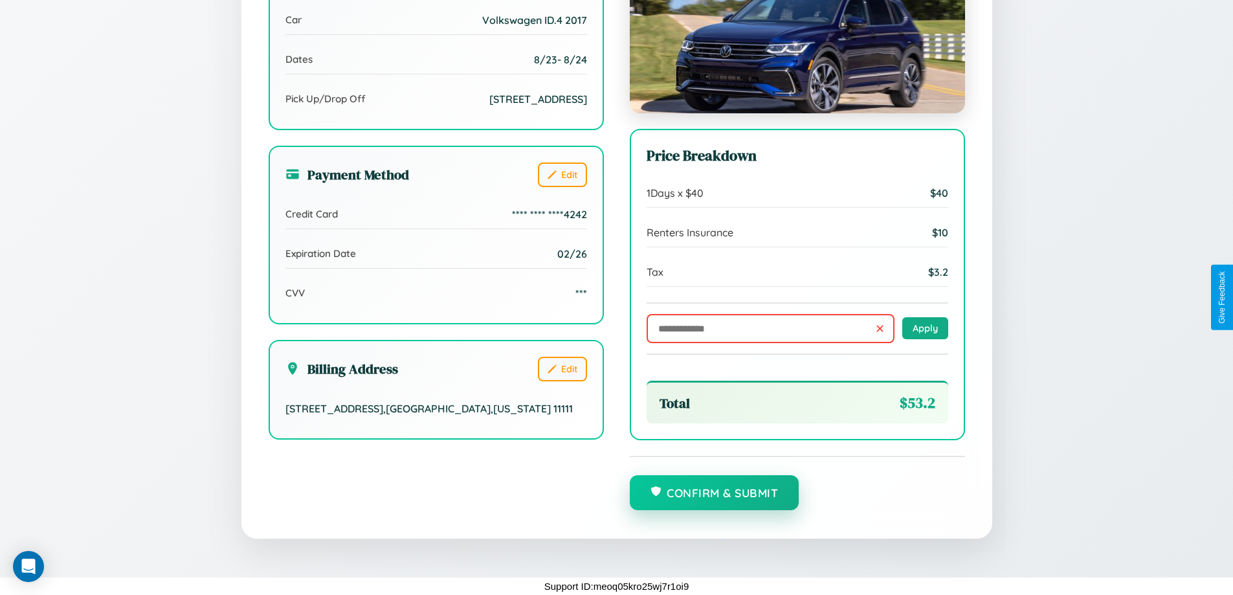
click at [714, 493] on button "Confirm & Submit" at bounding box center [715, 492] width 170 height 35
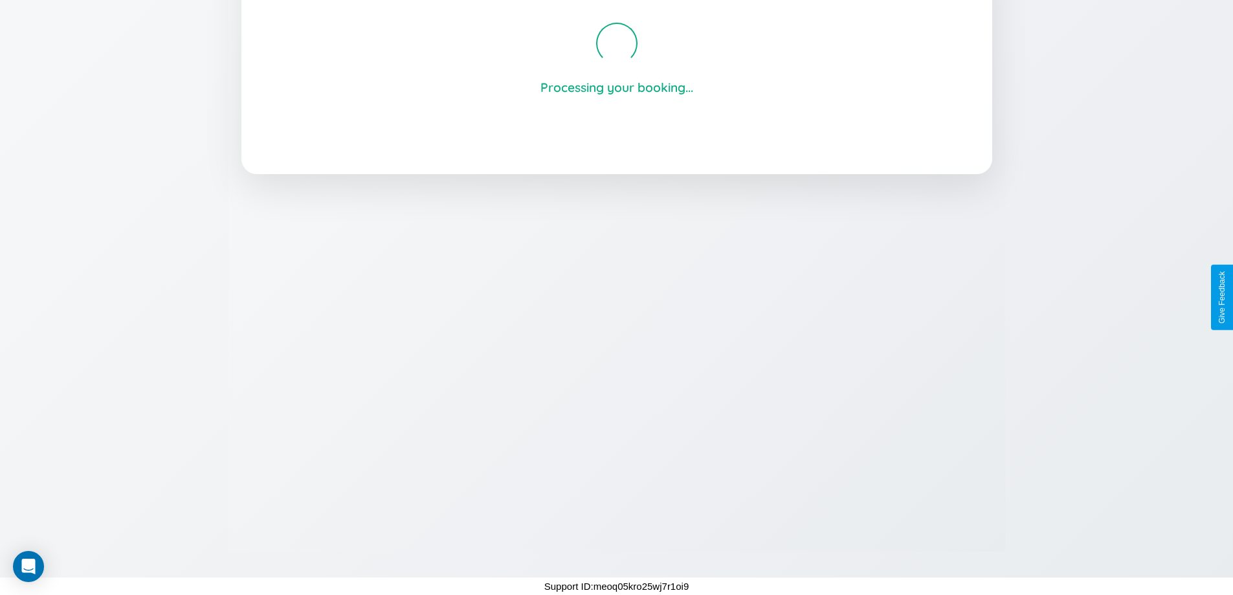
scroll to position [247, 0]
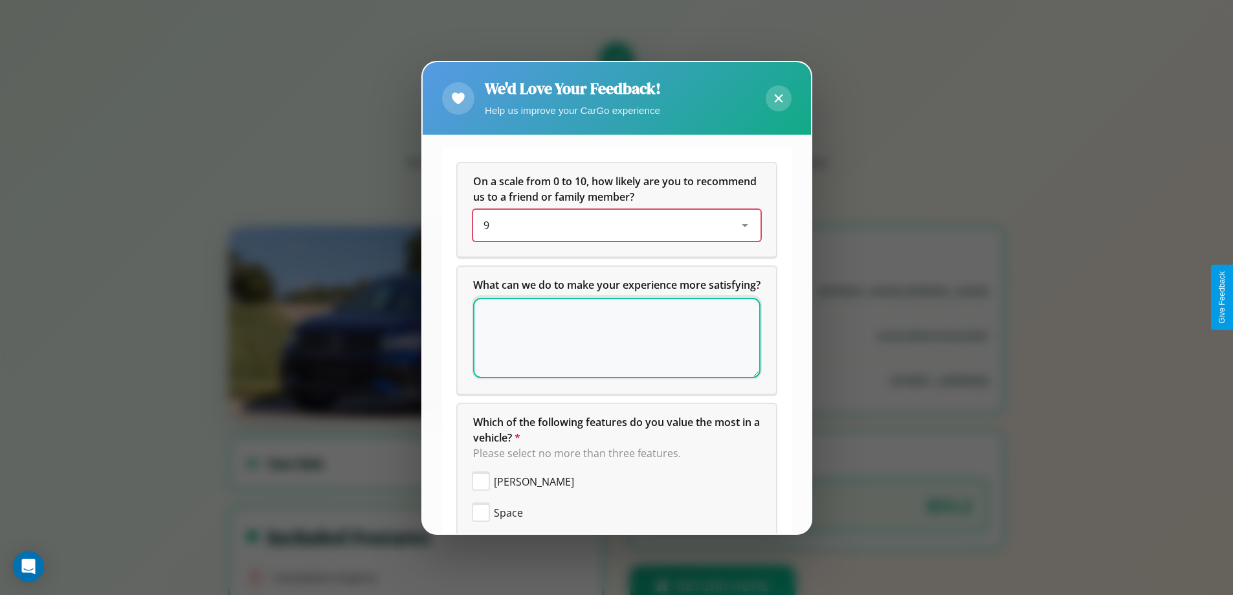
click at [612, 225] on div "9" at bounding box center [607, 226] width 246 height 16
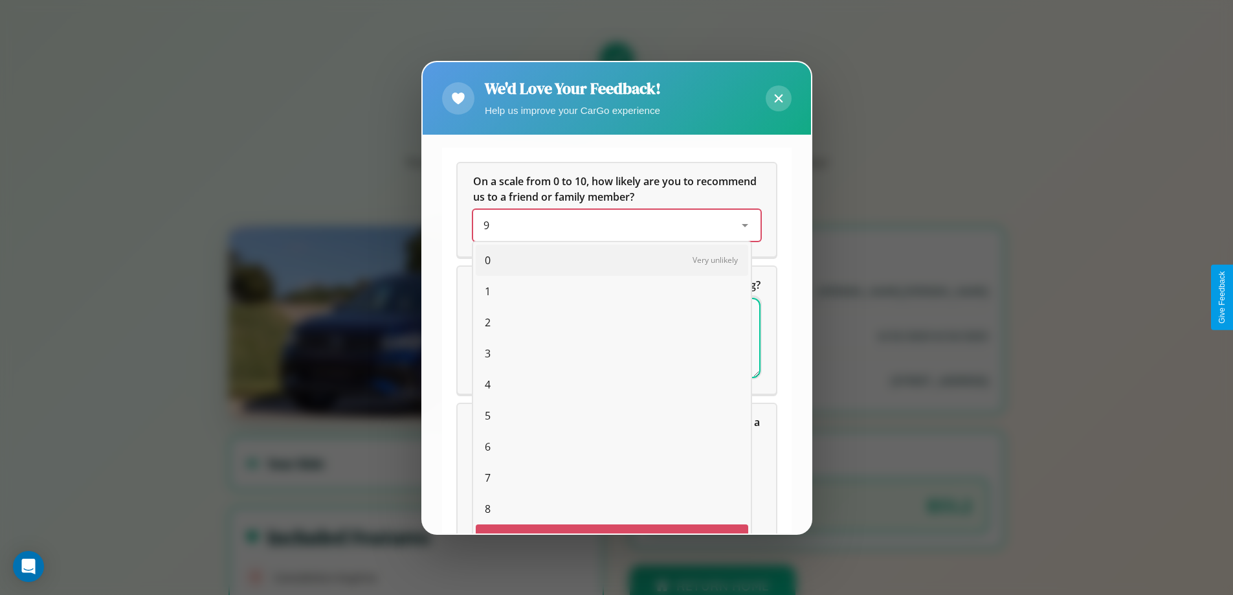
scroll to position [23, 53]
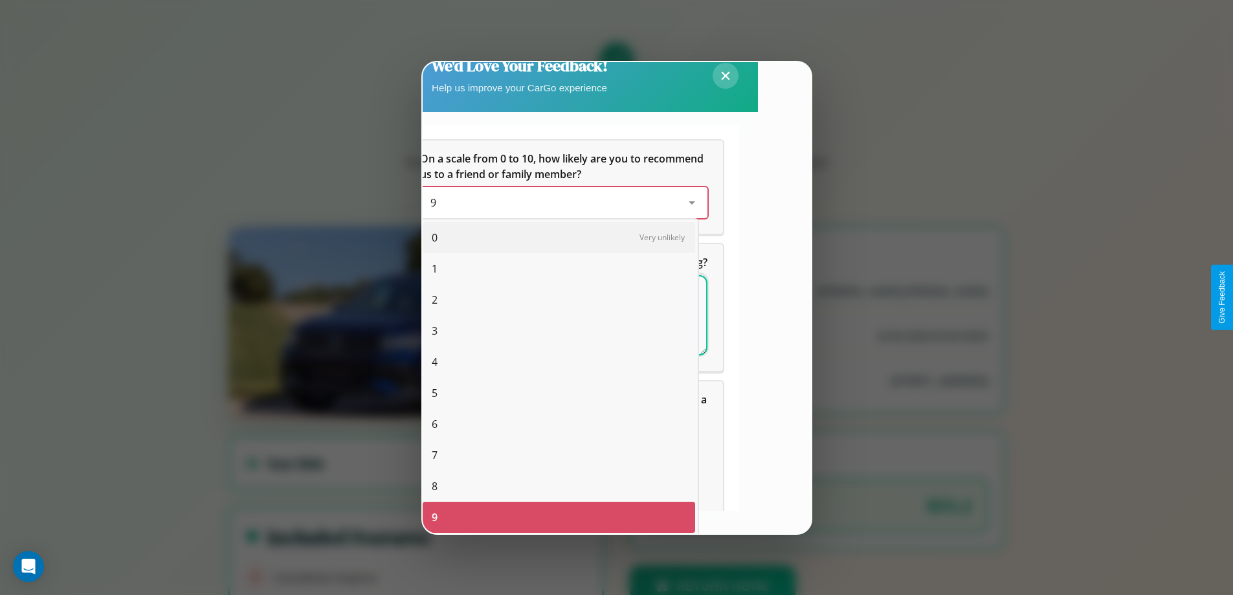
click at [434, 424] on span "6" at bounding box center [435, 424] width 6 height 16
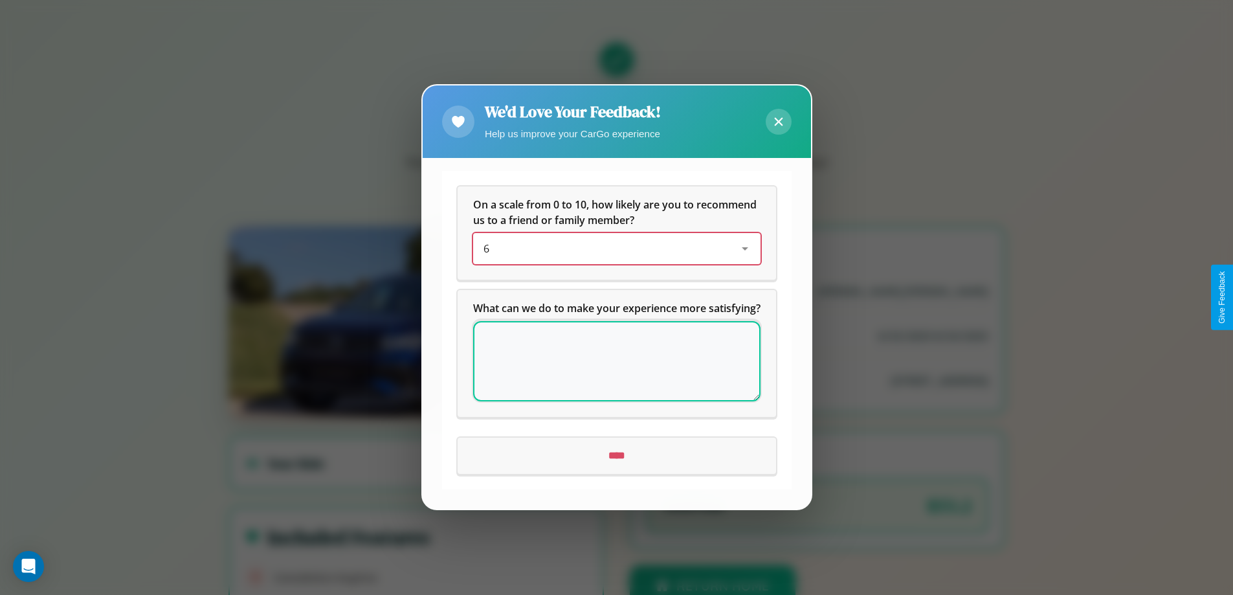
scroll to position [0, 0]
click at [778, 118] on icon at bounding box center [778, 122] width 8 height 8
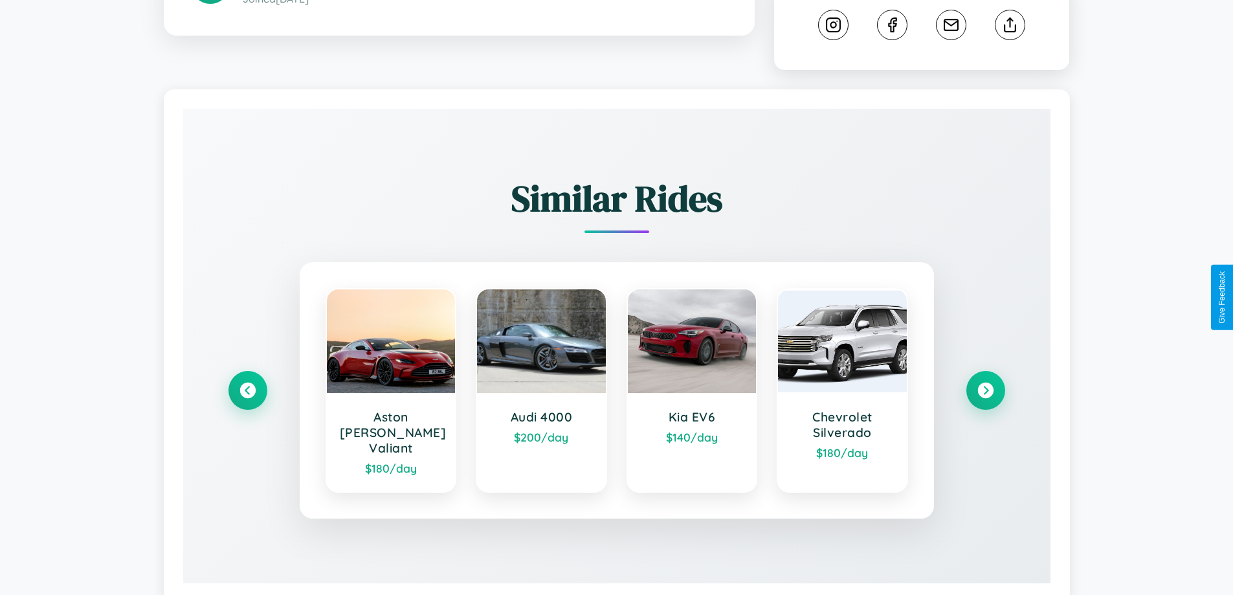
scroll to position [721, 0]
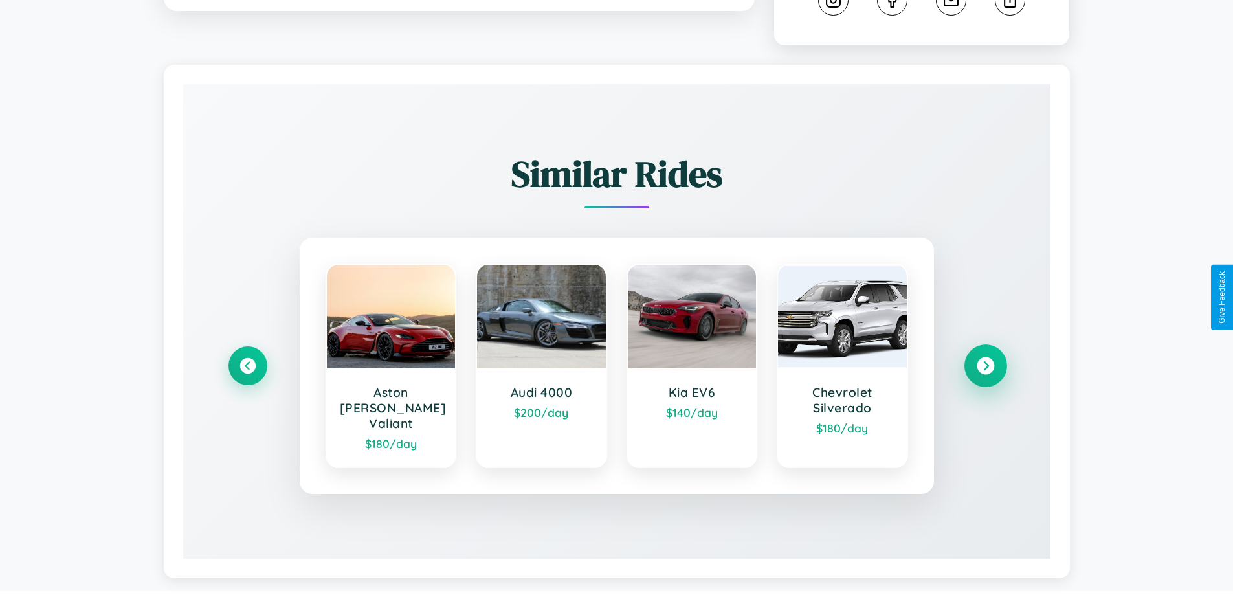
click at [985, 360] on icon at bounding box center [985, 365] width 17 height 17
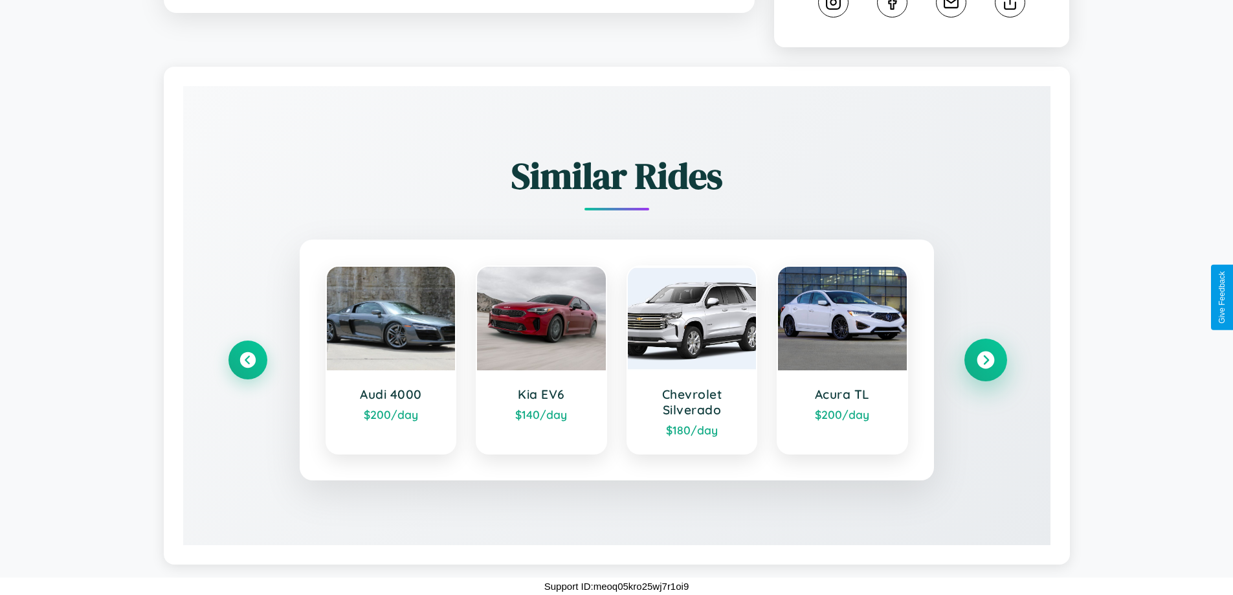
click at [985, 360] on icon at bounding box center [985, 360] width 17 height 17
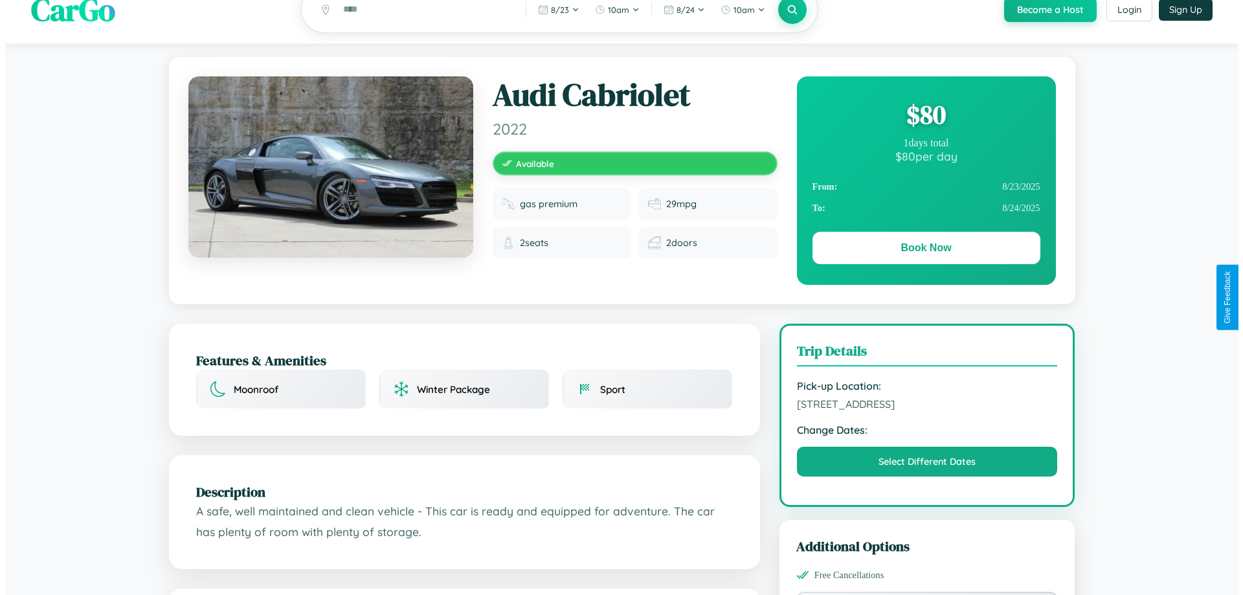
scroll to position [0, 0]
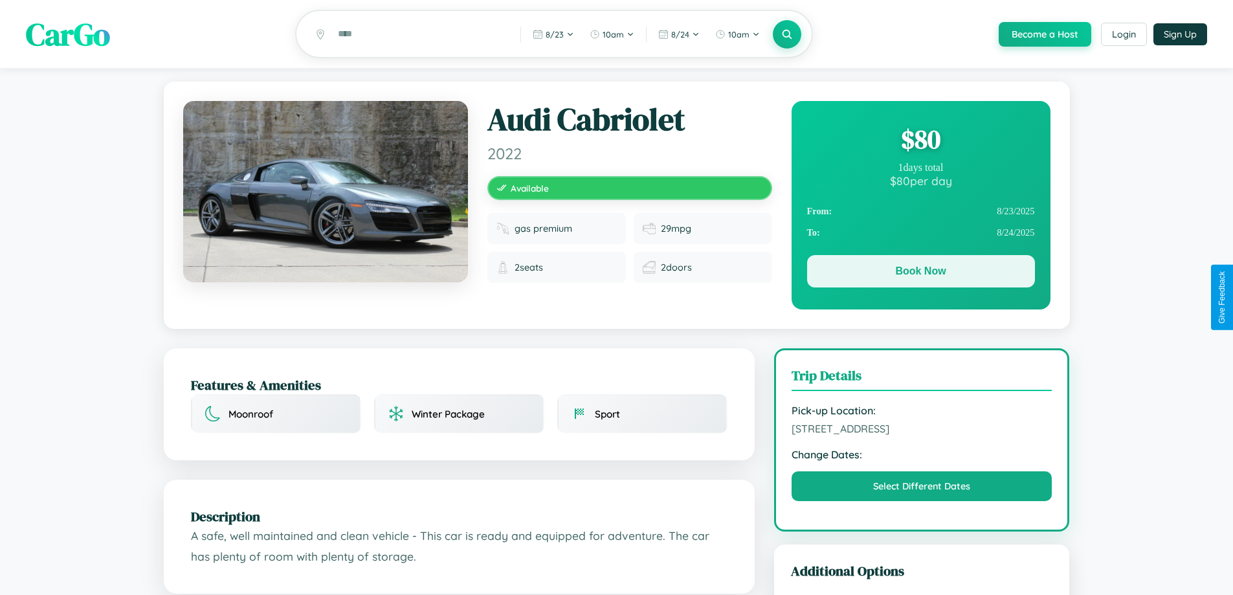
click at [921, 274] on button "Book Now" at bounding box center [921, 271] width 228 height 32
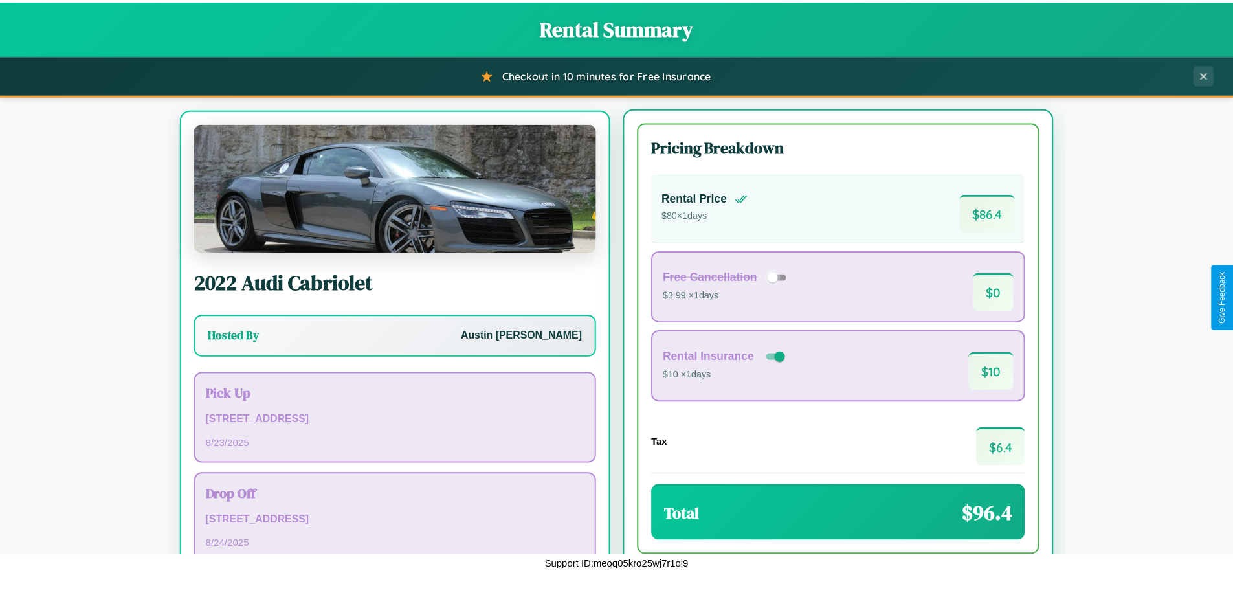
scroll to position [60, 0]
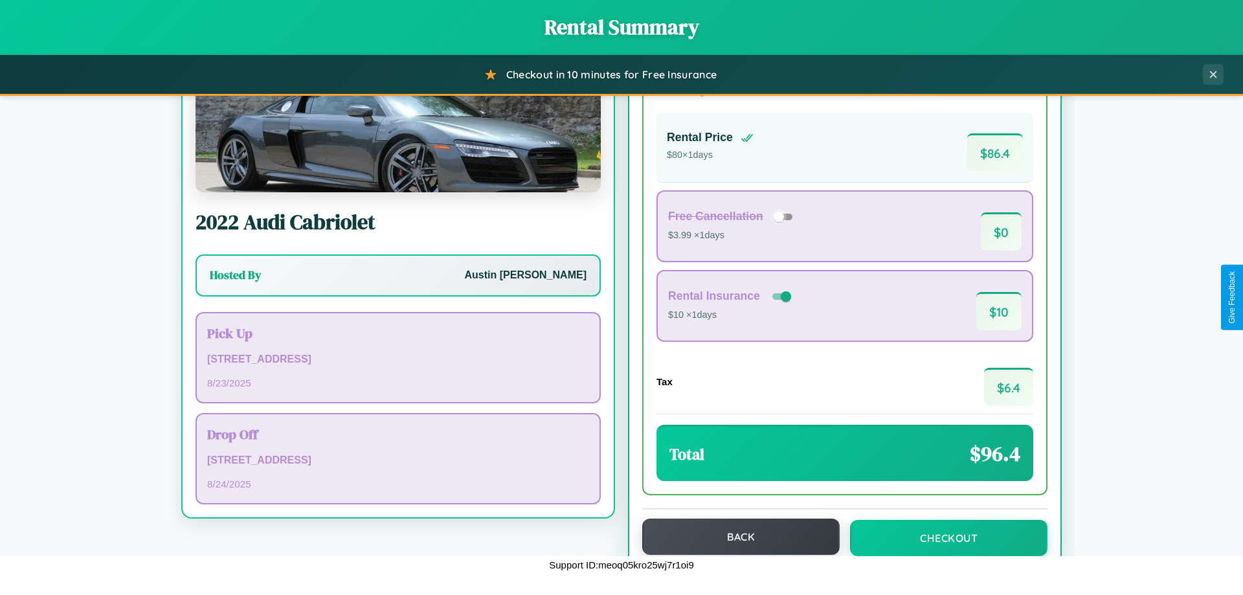
click at [735, 537] on button "Back" at bounding box center [740, 537] width 197 height 36
